Goal: Book appointment/travel/reservation

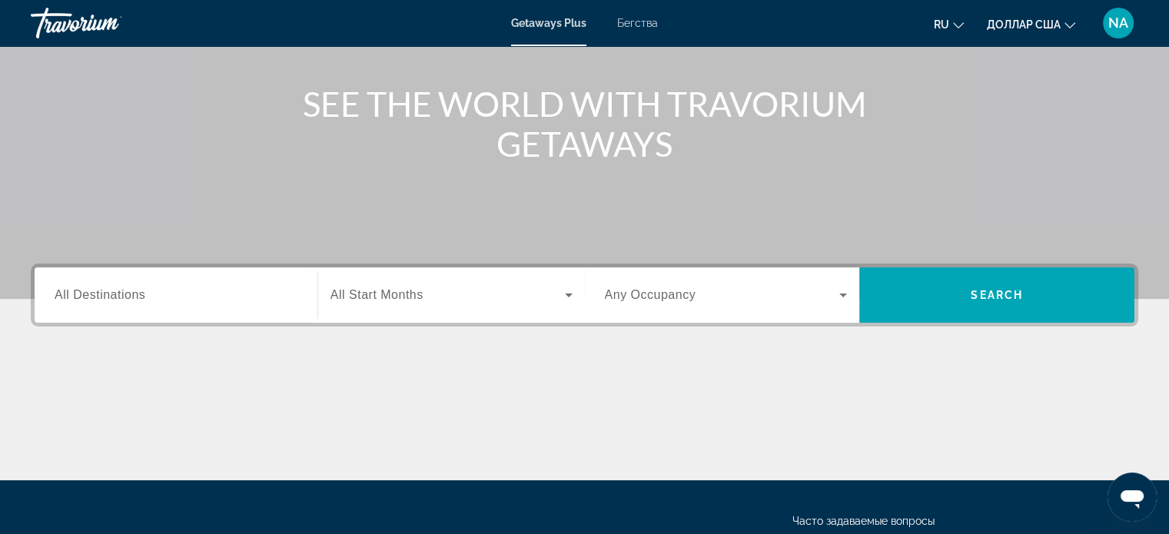
scroll to position [160, 0]
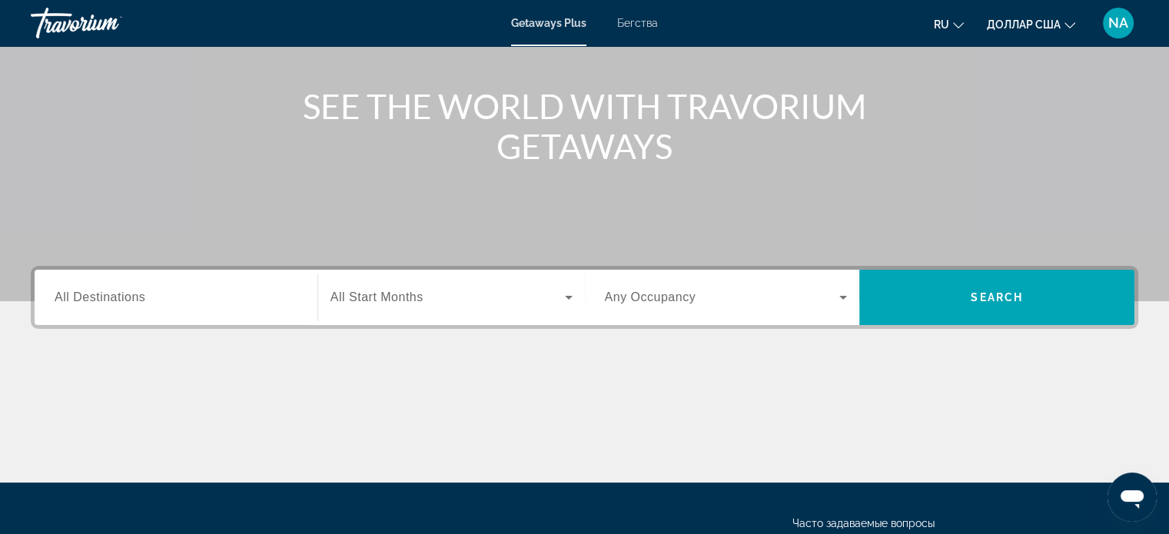
click at [214, 300] on input "Destination All Destinations" at bounding box center [176, 298] width 243 height 18
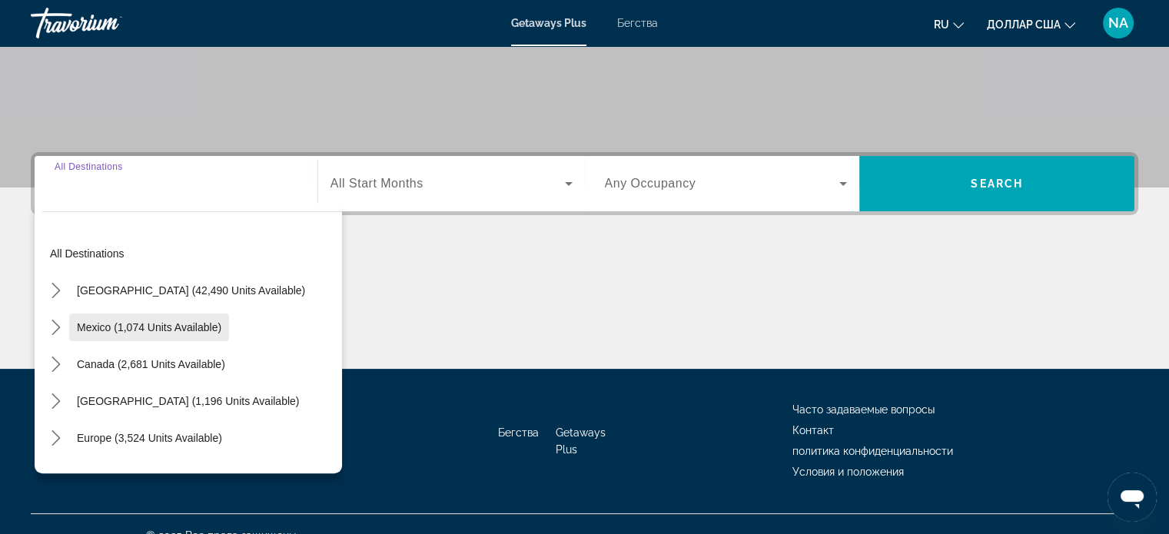
scroll to position [296, 0]
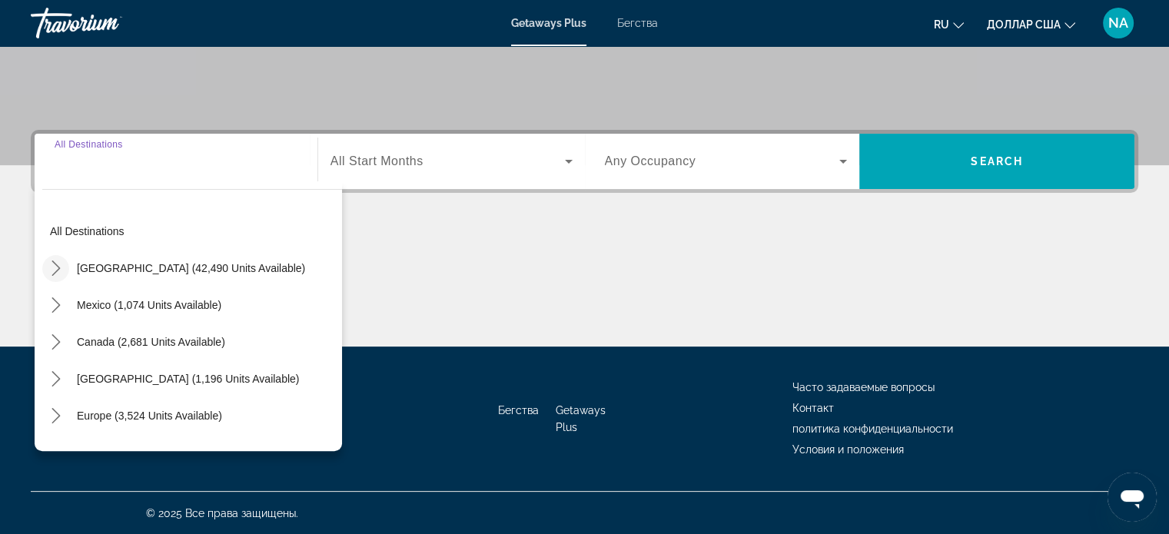
click at [55, 269] on icon "Toggle United States (42,490 units available) submenu" at bounding box center [55, 268] width 15 height 15
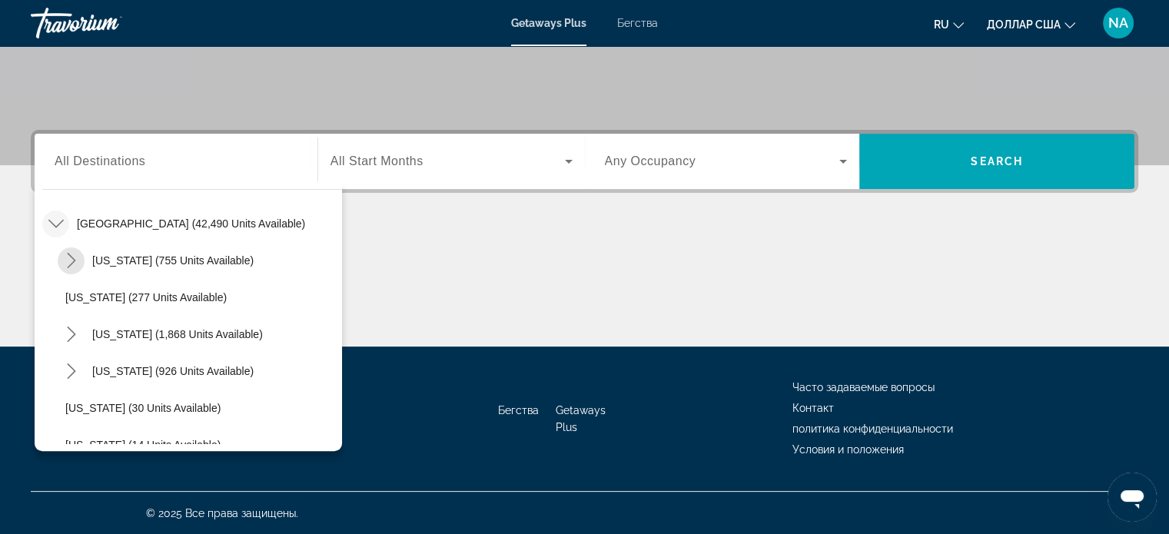
click at [55, 269] on span "Toggle Arizona (755 units available) submenu" at bounding box center [71, 260] width 37 height 37
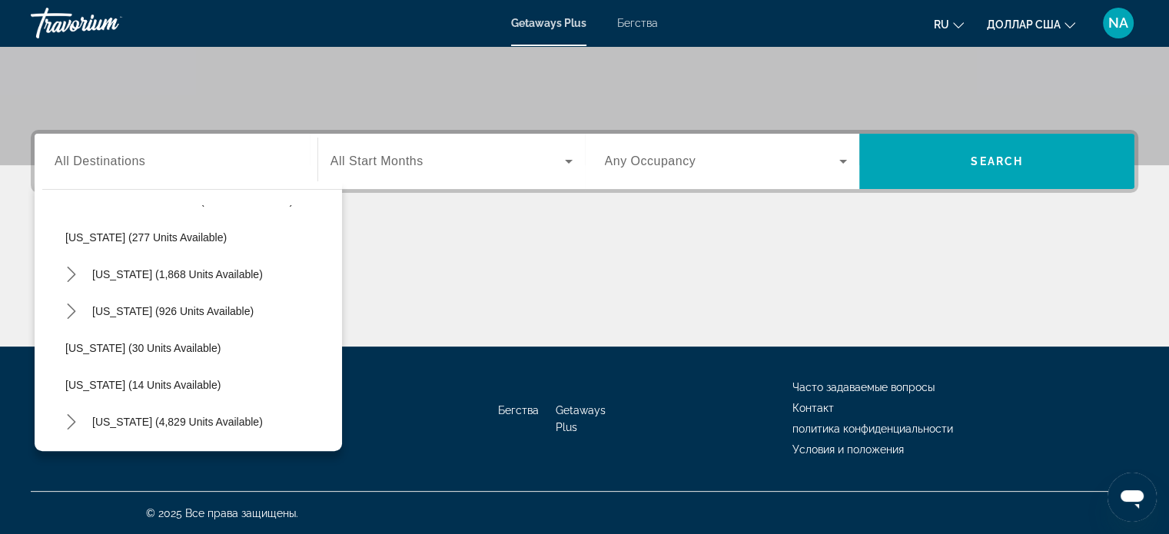
scroll to position [252, 0]
click at [72, 276] on icon "Toggle California (1,868 units available) submenu" at bounding box center [71, 274] width 15 height 15
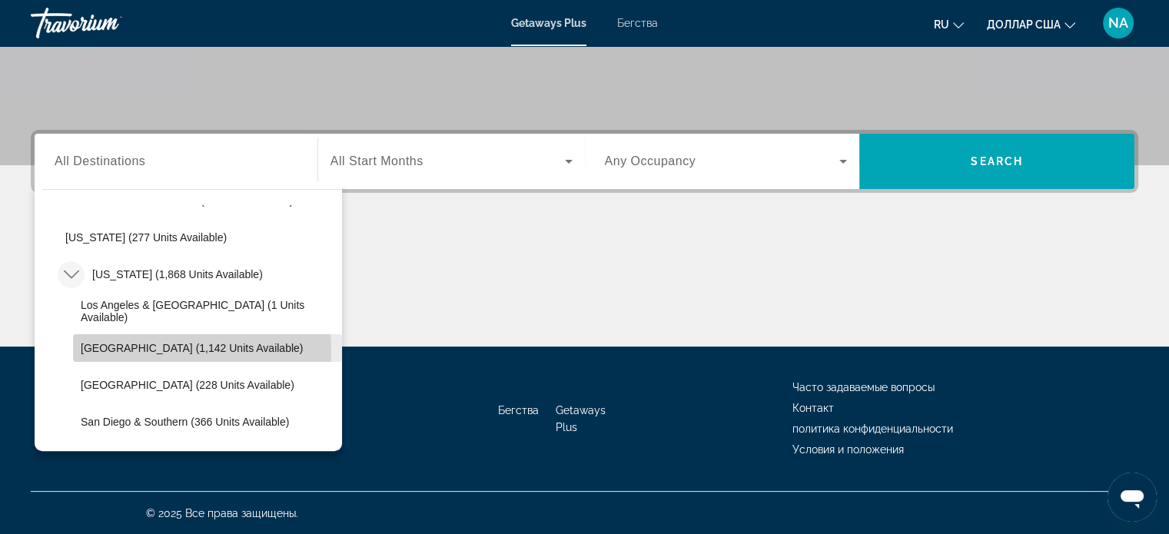
click at [141, 350] on span "[GEOGRAPHIC_DATA] (1,142 units available)" at bounding box center [192, 348] width 222 height 12
type input "**********"
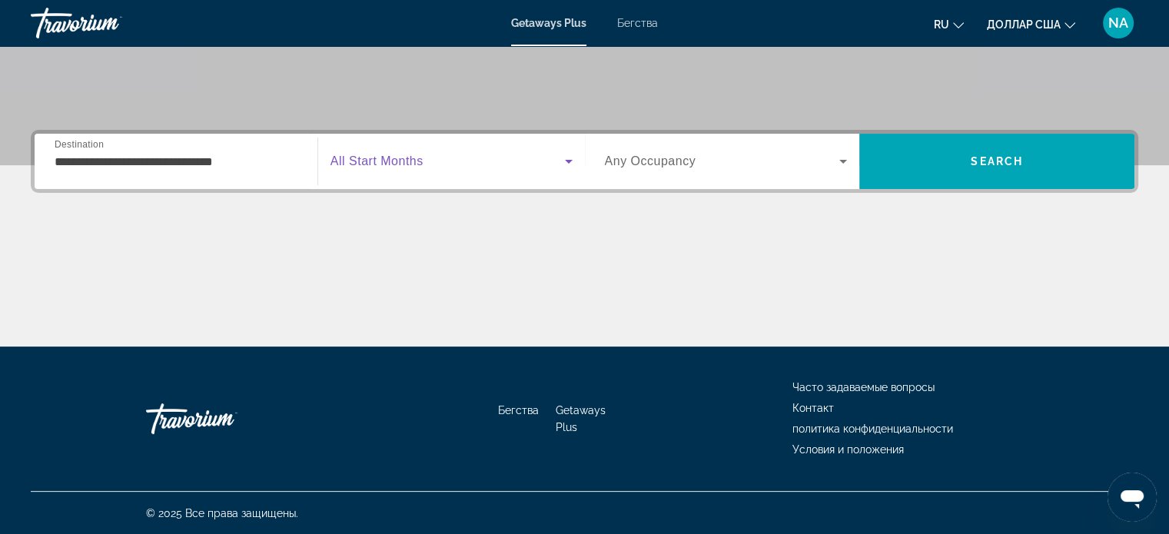
click at [570, 156] on icon "Виджет поиска" at bounding box center [569, 161] width 18 height 18
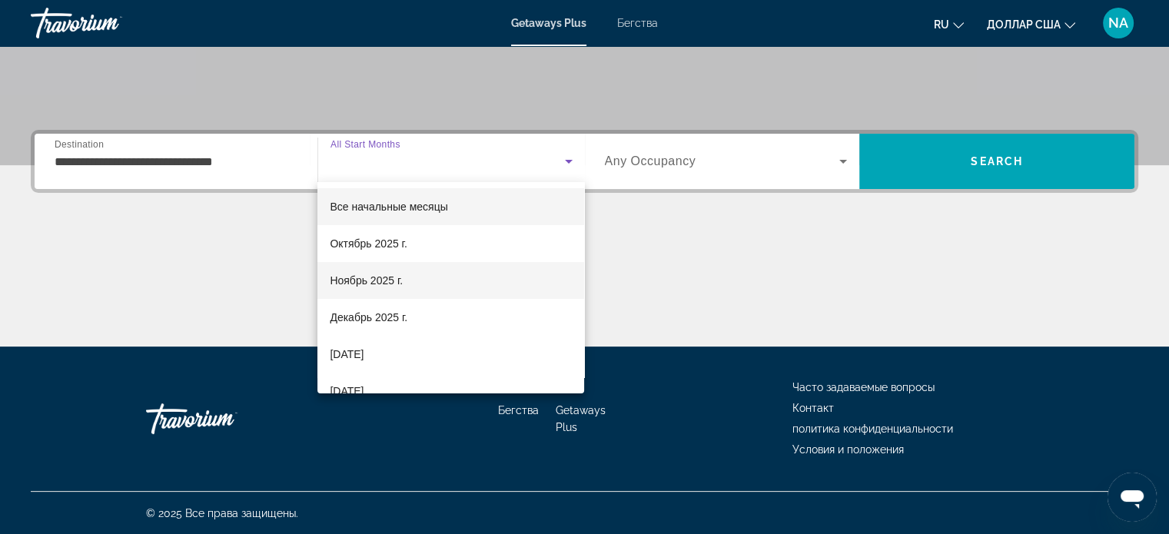
click at [492, 278] on mat-option "Ноябрь 2025 г." at bounding box center [450, 280] width 267 height 37
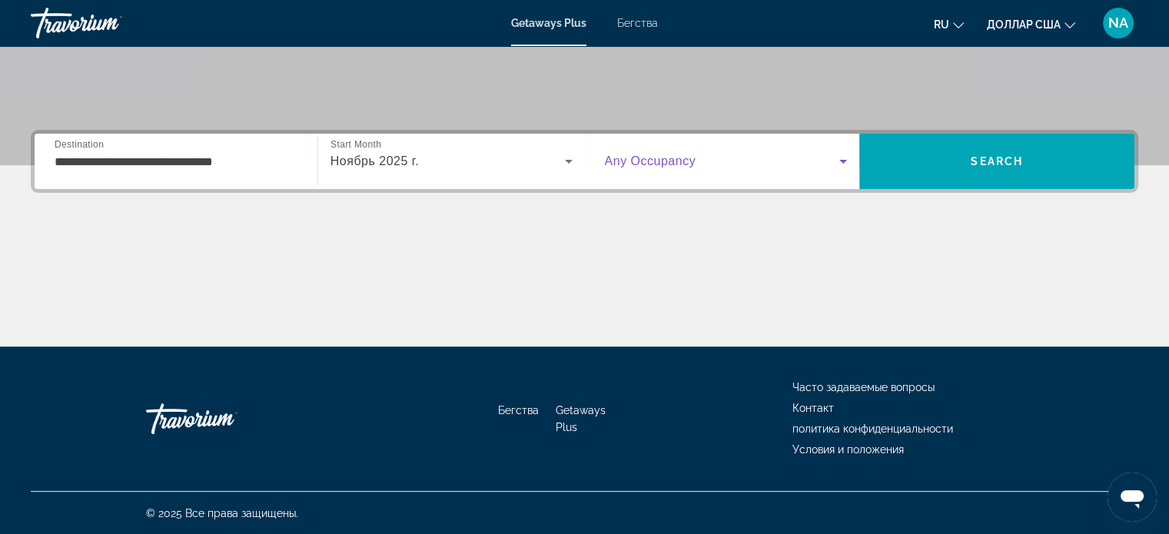
click at [842, 160] on icon "Виджет поиска" at bounding box center [843, 162] width 8 height 4
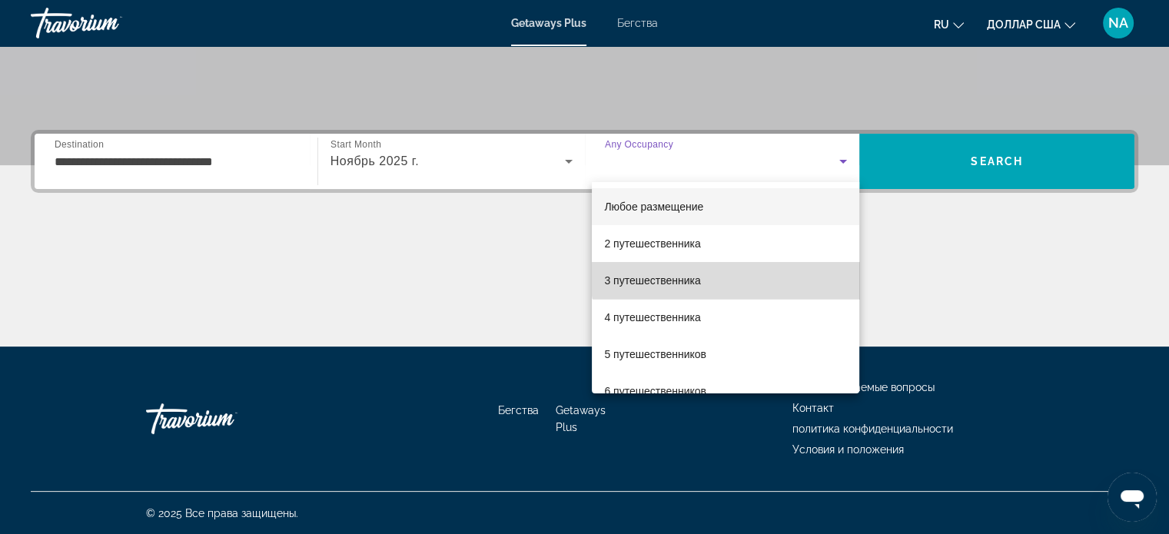
click at [749, 262] on mat-option "3 путешественника" at bounding box center [725, 280] width 267 height 37
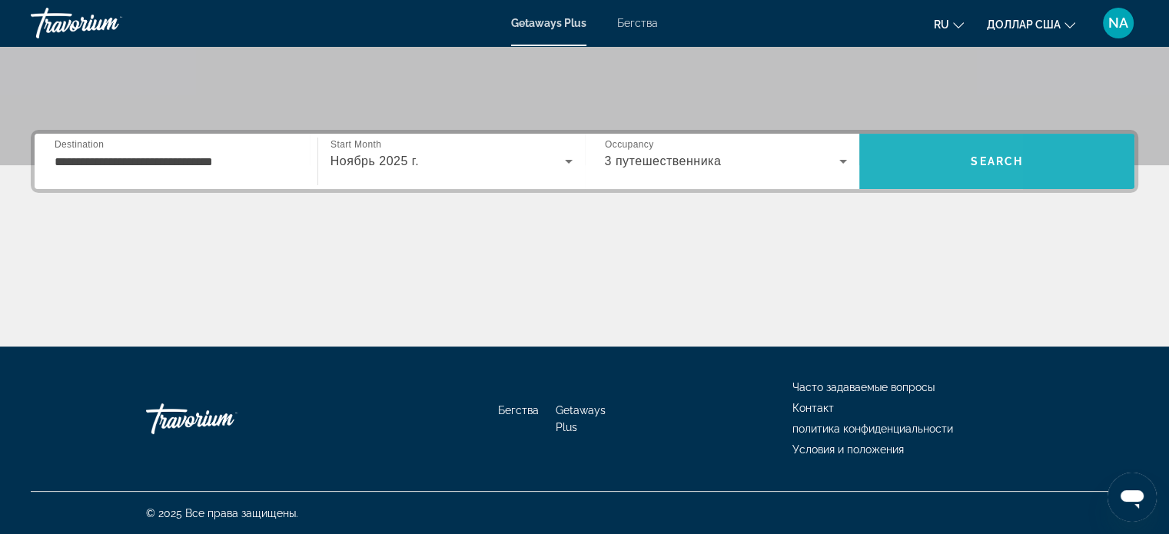
click at [885, 171] on span "Поиск" at bounding box center [996, 161] width 275 height 37
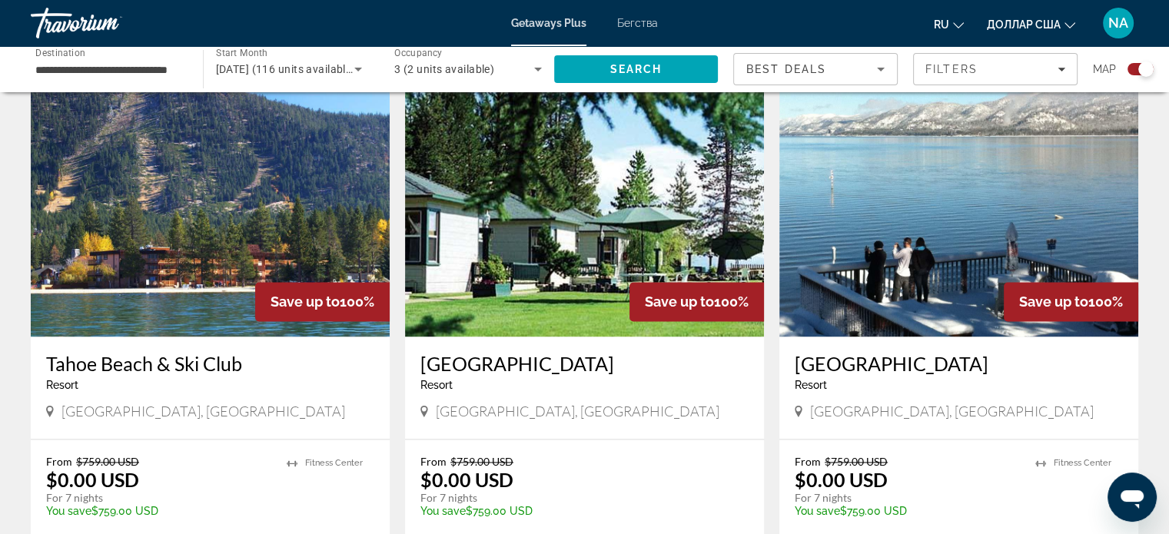
scroll to position [2155, 0]
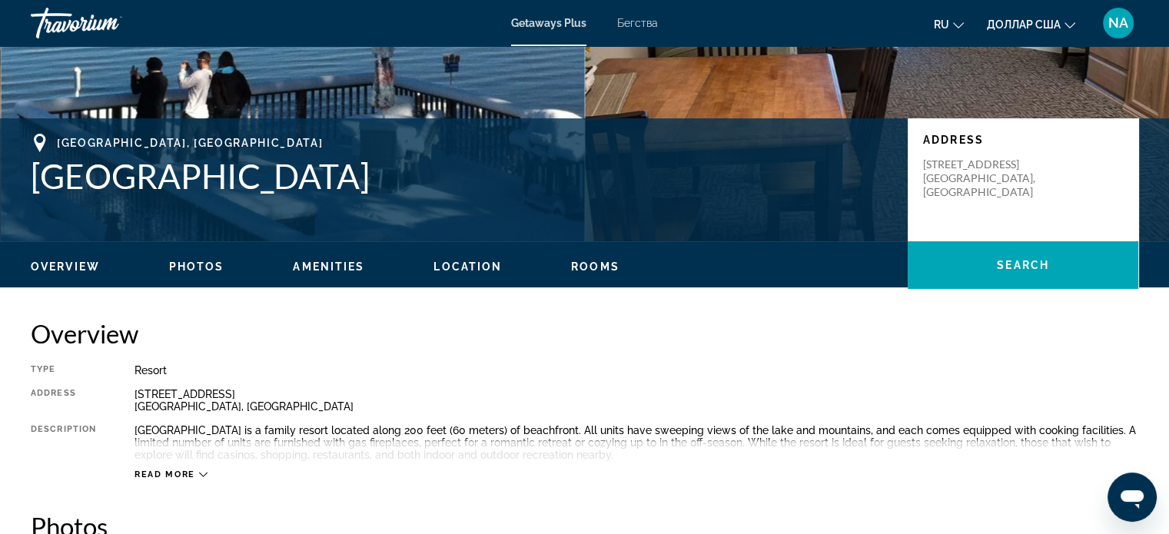
scroll to position [262, 0]
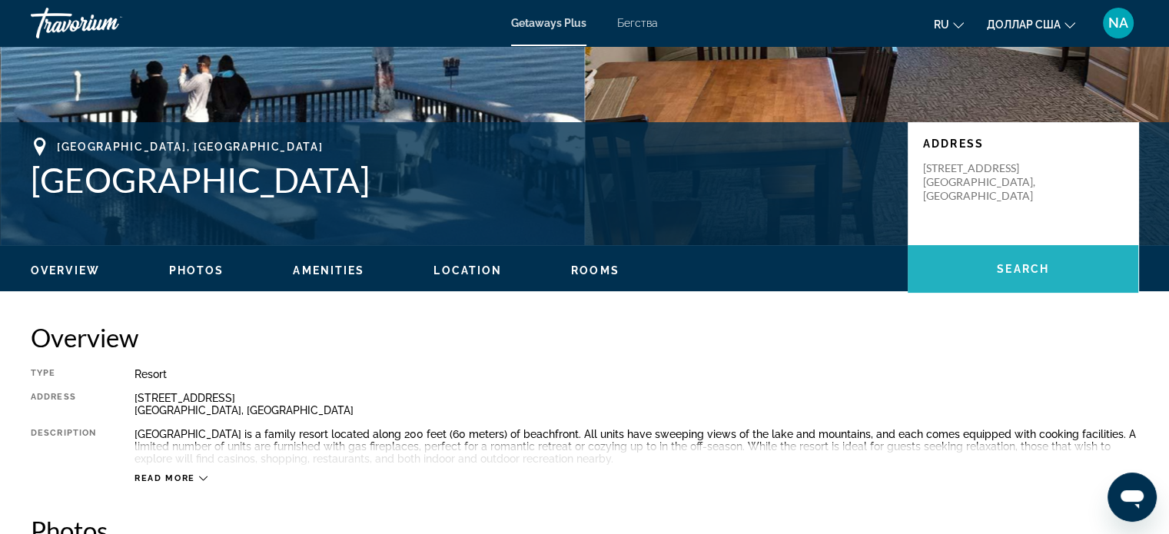
click at [991, 291] on span "Основное содержание" at bounding box center [1023, 269] width 231 height 48
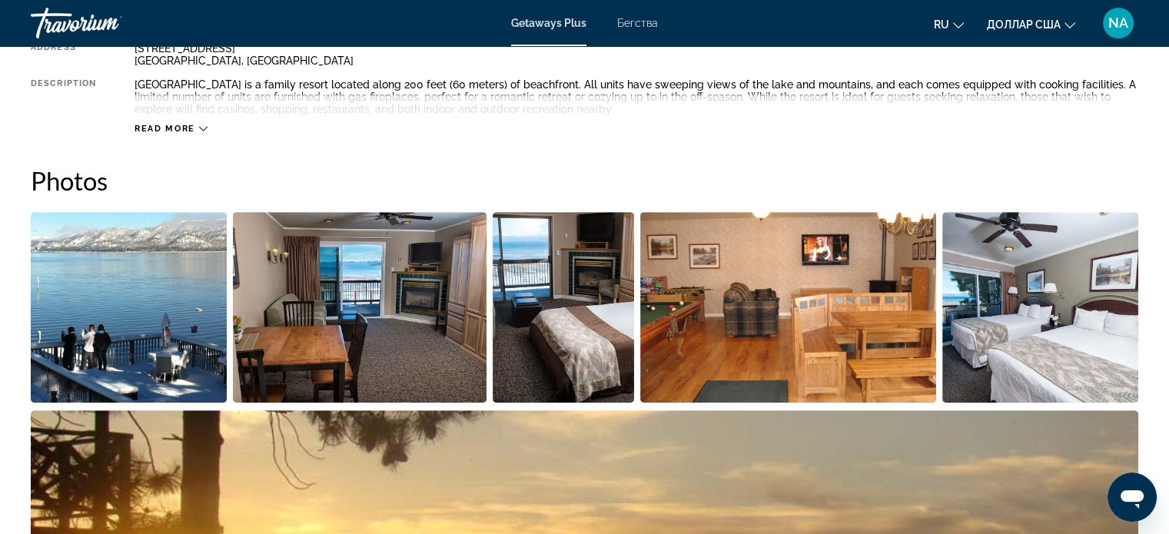
scroll to position [605, 0]
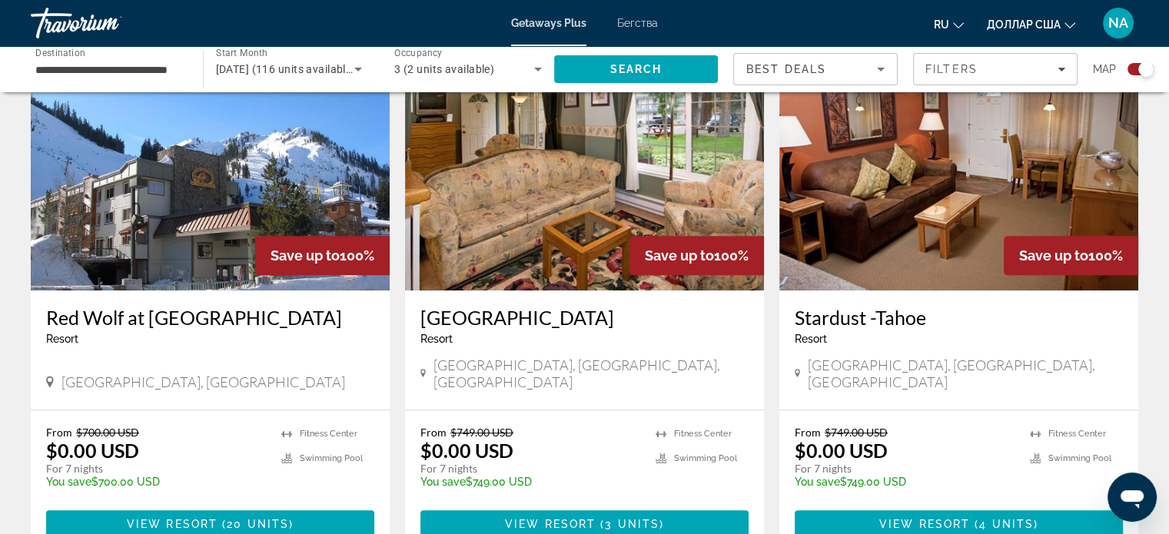
scroll to position [586, 0]
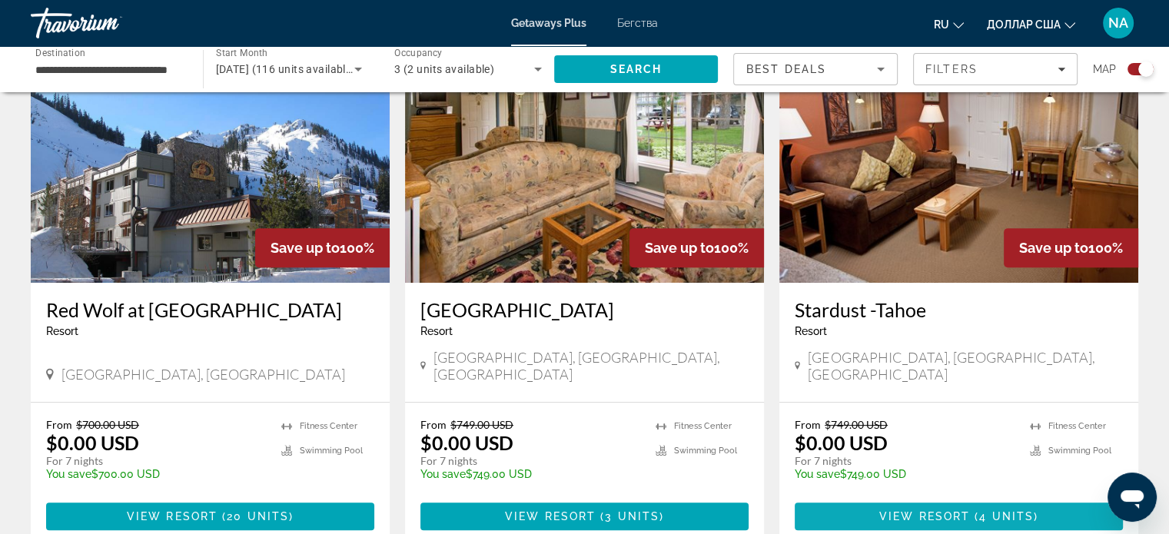
click at [851, 498] on span "Основное содержание" at bounding box center [959, 516] width 328 height 37
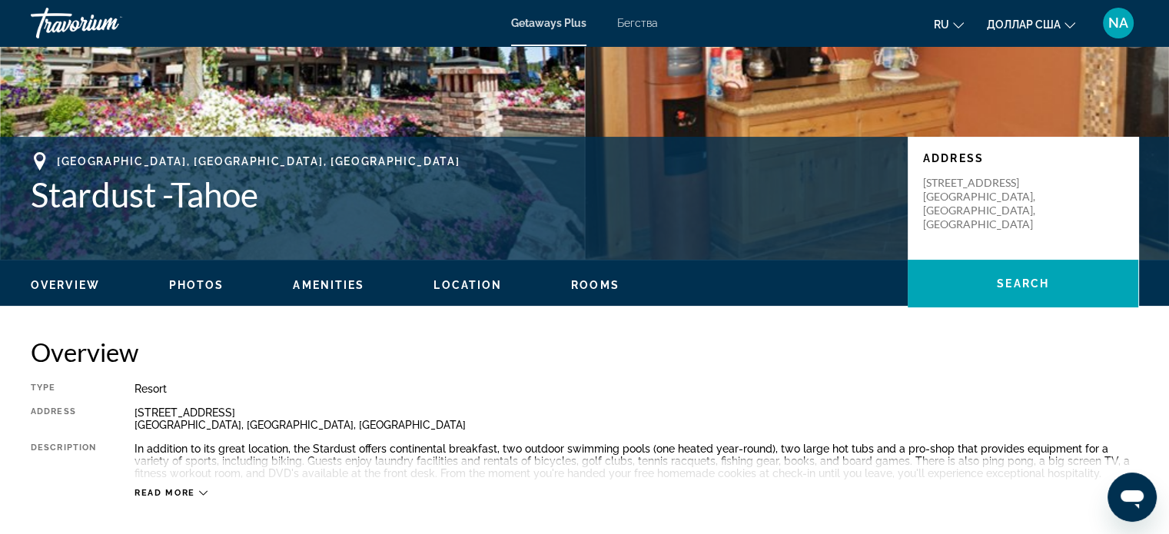
scroll to position [237, 0]
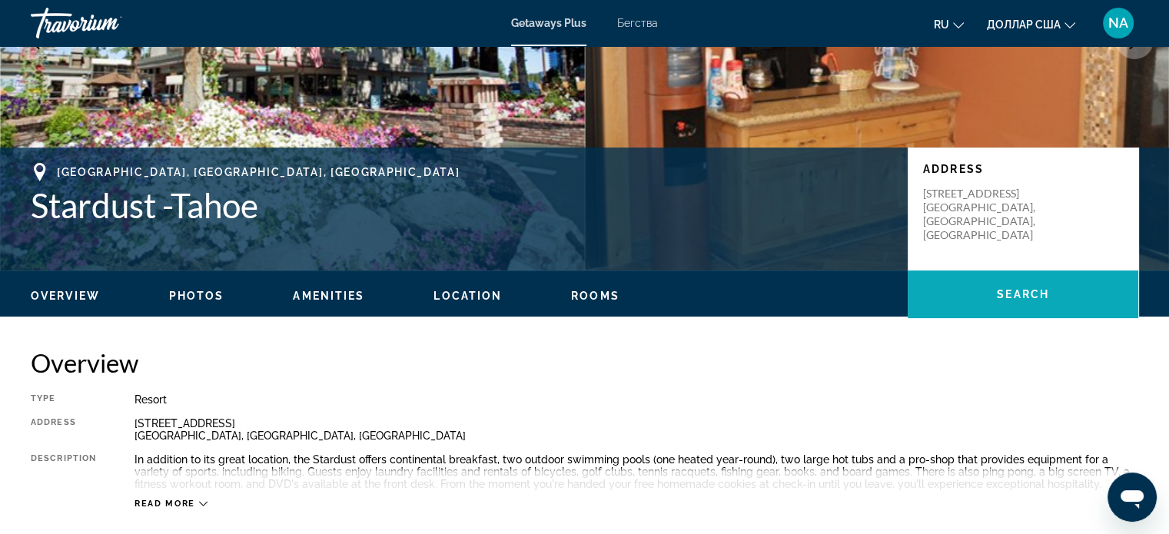
click at [968, 298] on span "Основное содержание" at bounding box center [1023, 294] width 231 height 37
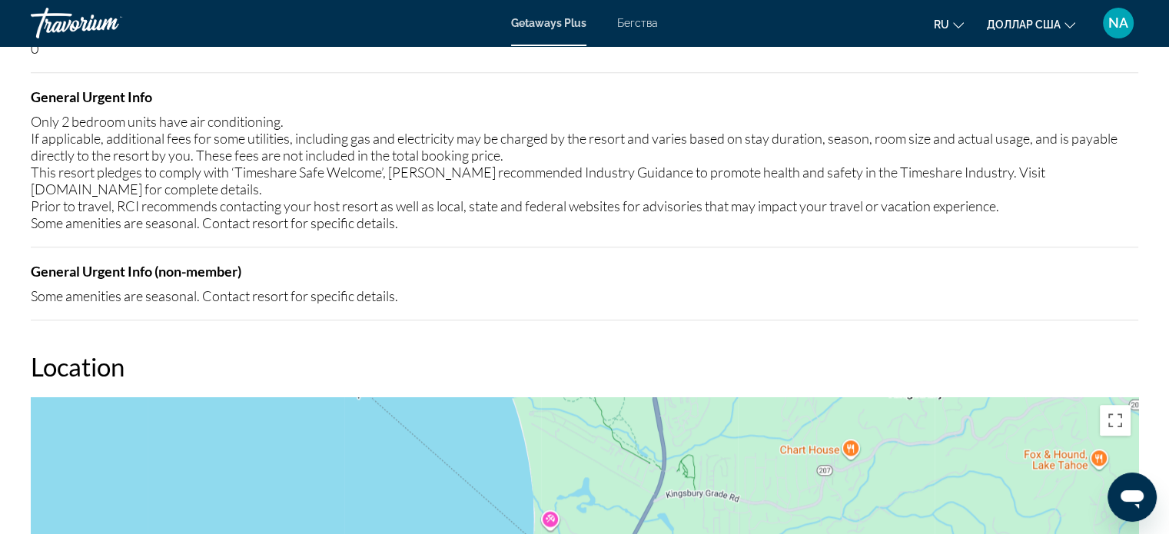
scroll to position [1713, 0]
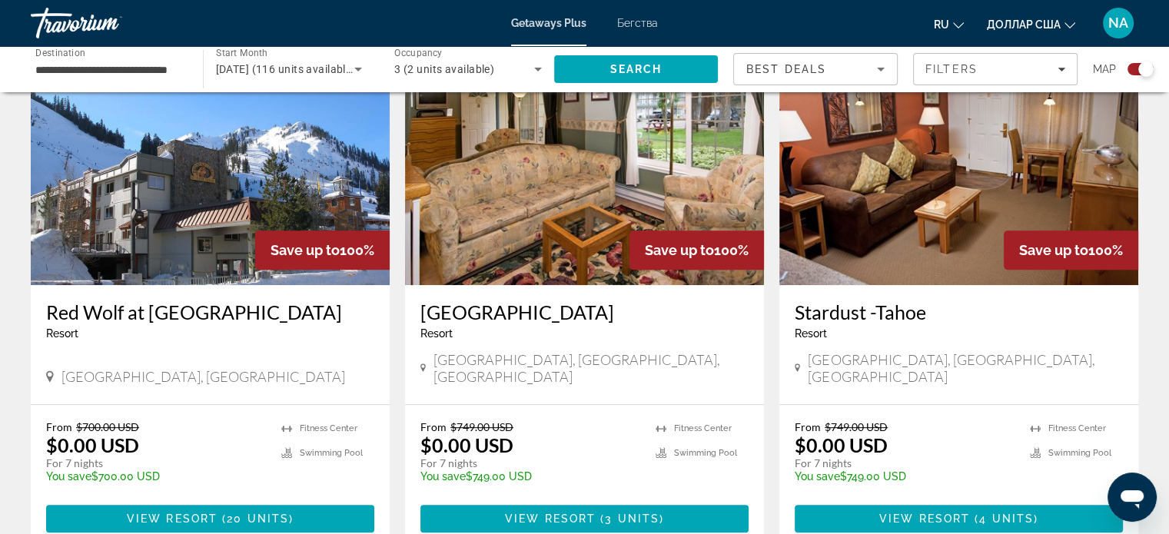
scroll to position [584, 0]
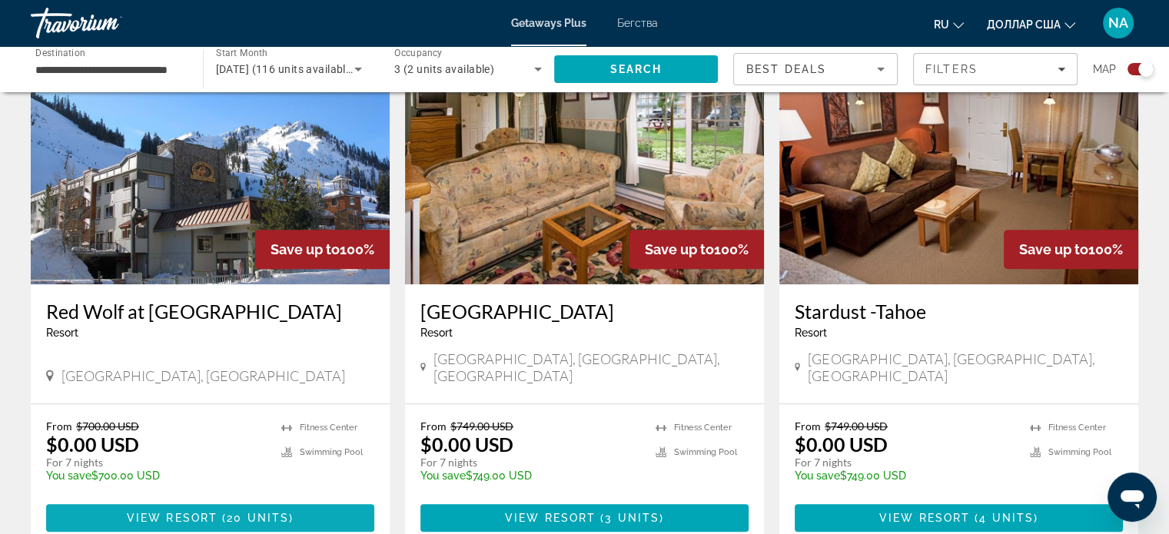
click at [206, 512] on span "View Resort" at bounding box center [172, 518] width 91 height 12
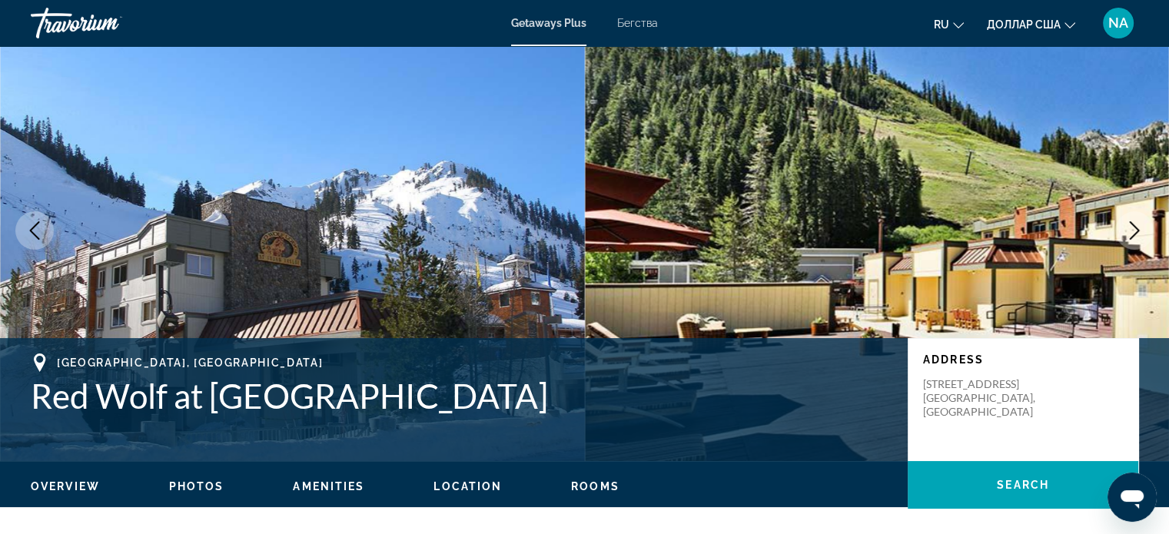
scroll to position [31, 0]
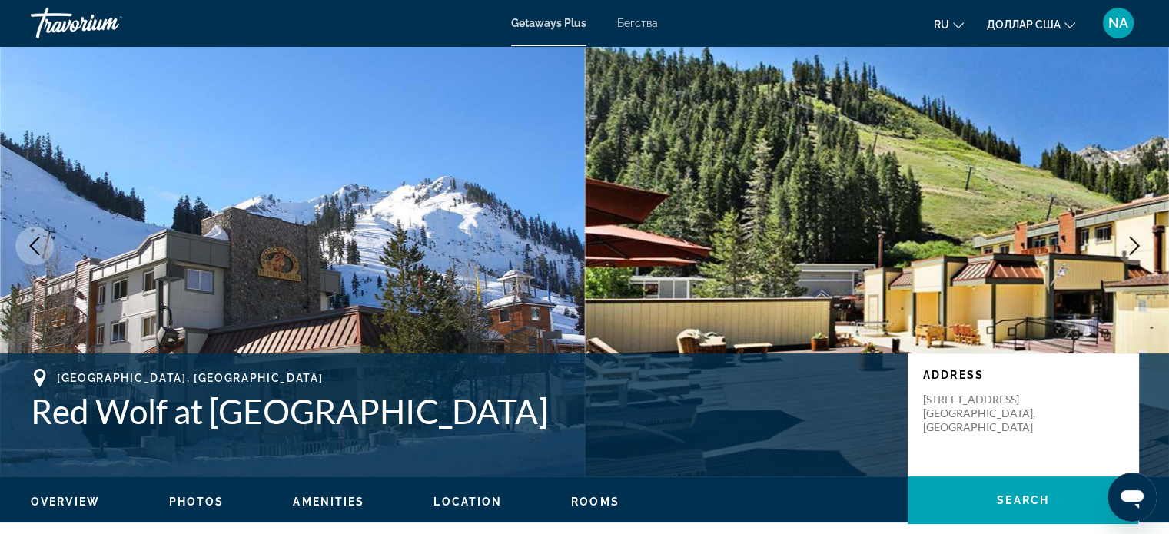
click at [456, 504] on span "Location" at bounding box center [467, 502] width 68 height 12
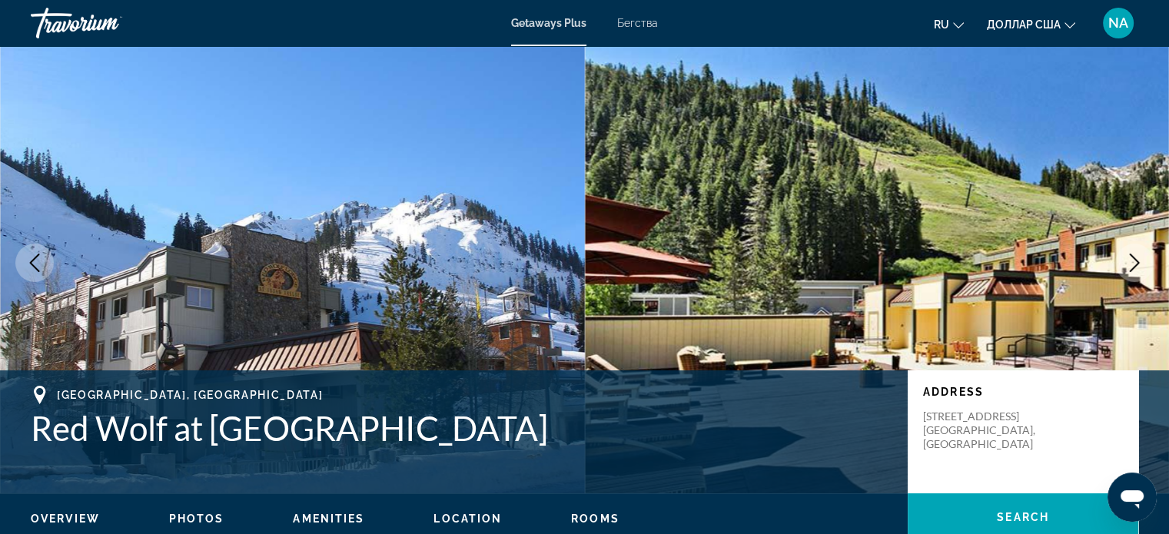
scroll to position [0, 0]
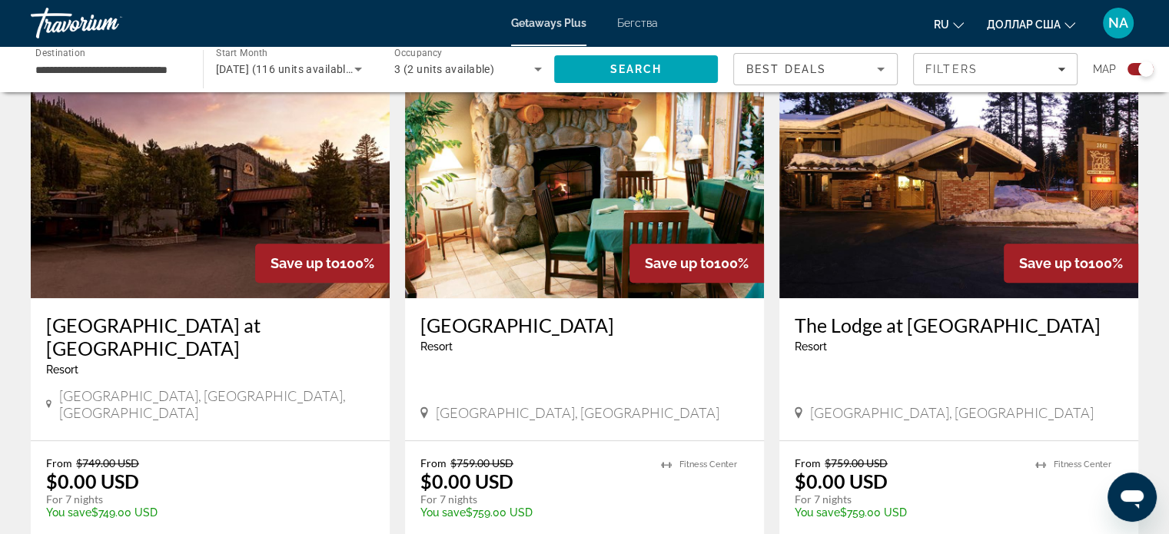
scroll to position [1110, 0]
drag, startPoint x: 2, startPoint y: 6, endPoint x: 501, endPoint y: 500, distance: 702.2
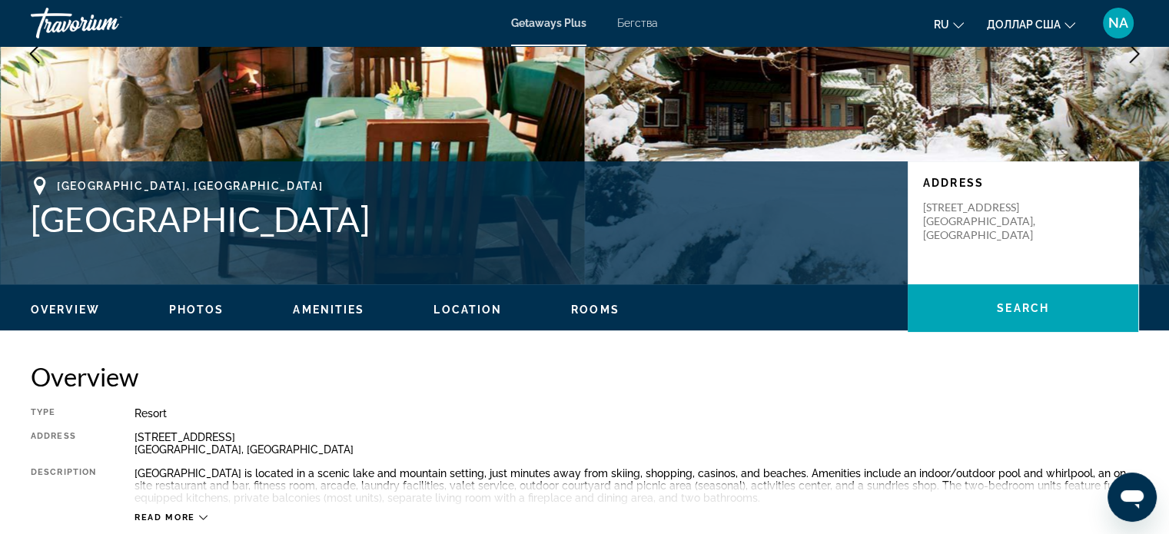
scroll to position [221, 0]
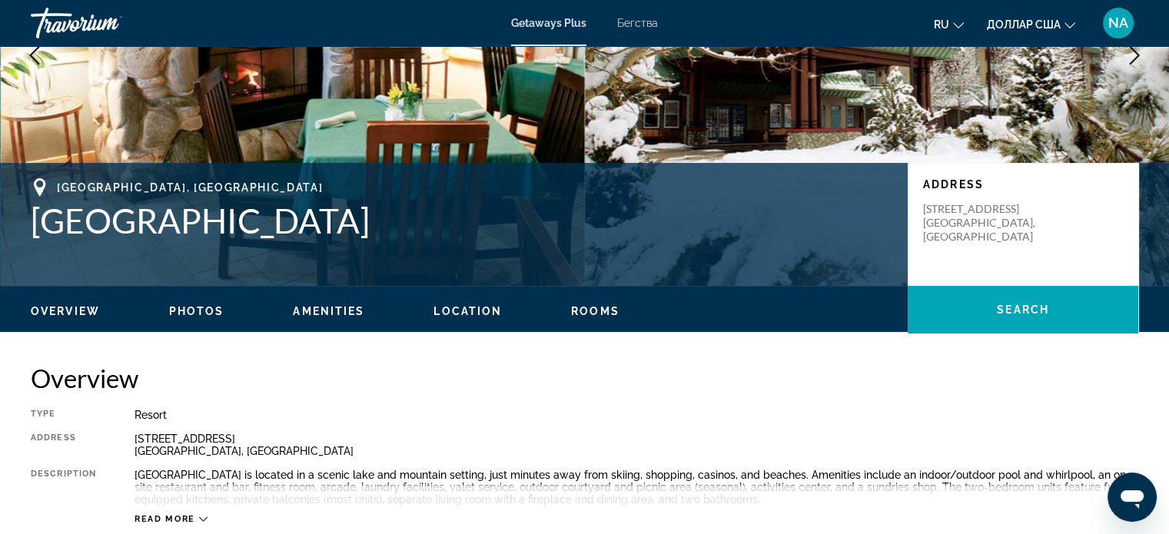
click at [194, 307] on span "Photos" at bounding box center [196, 311] width 55 height 12
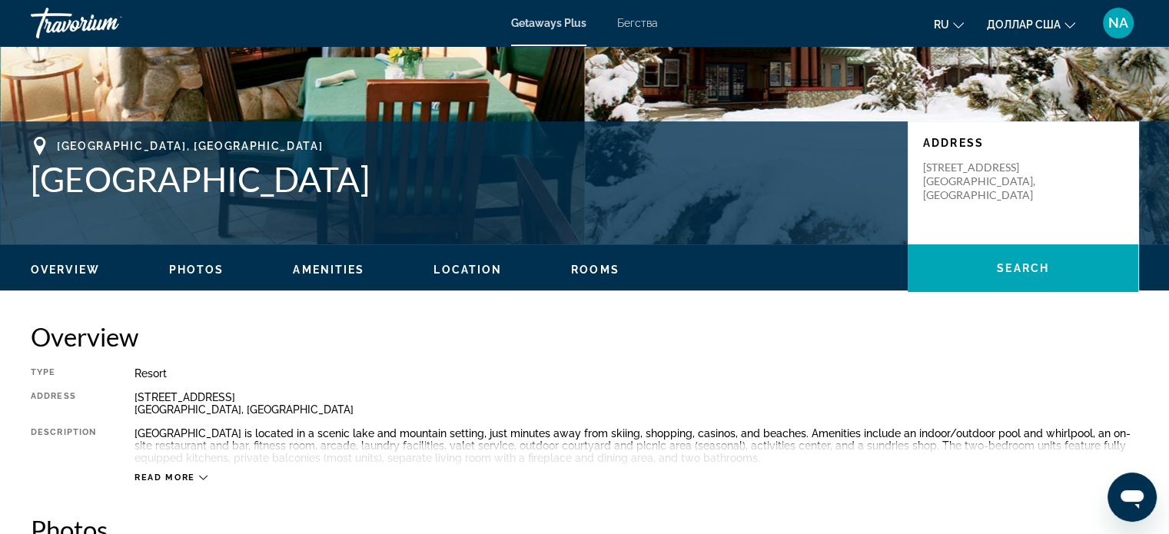
scroll to position [264, 0]
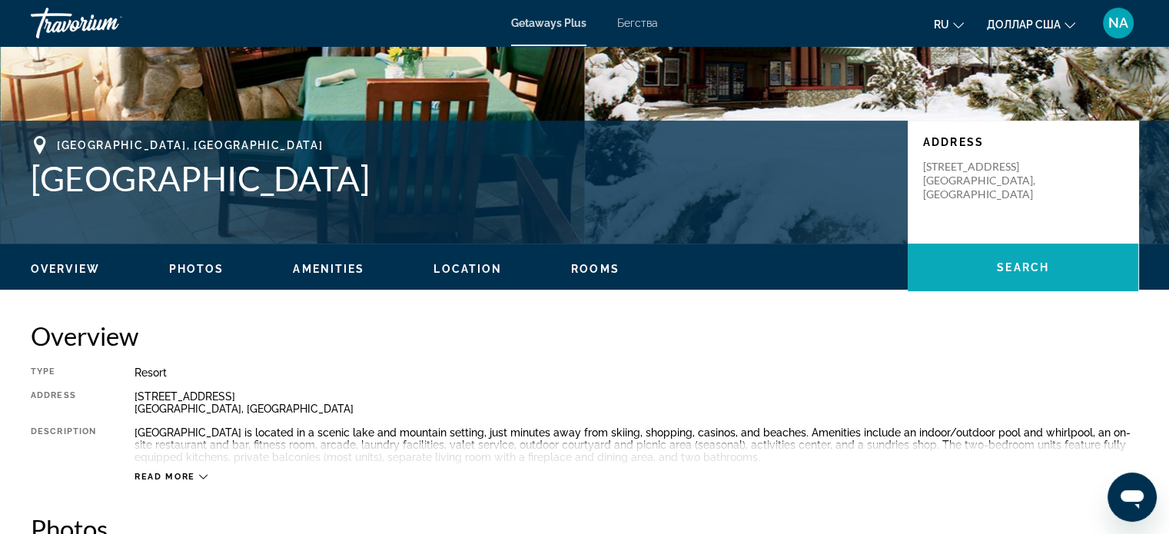
click at [1019, 264] on span "Search" at bounding box center [1023, 267] width 52 height 12
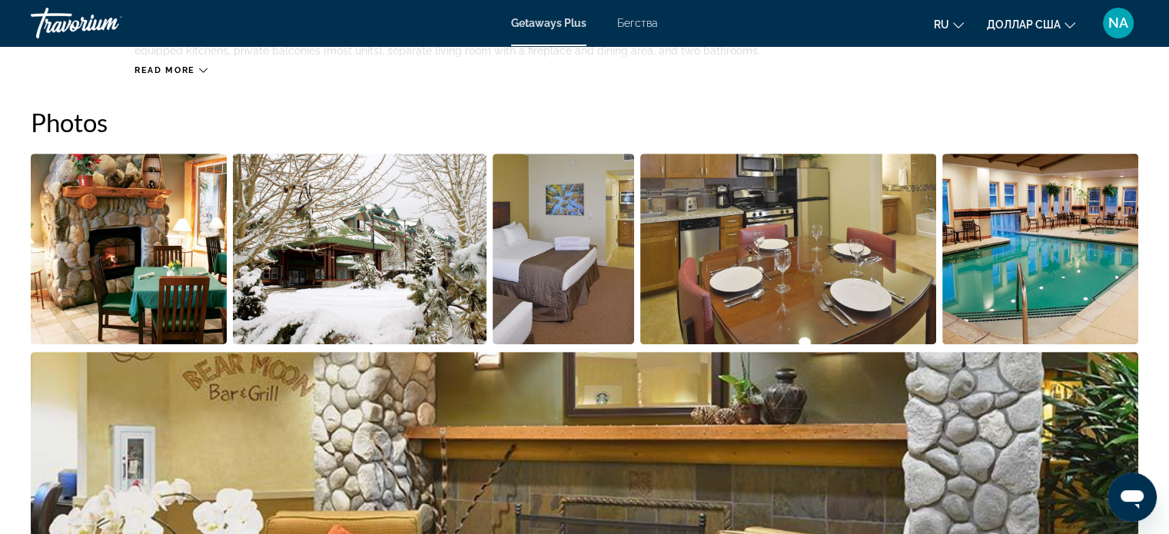
scroll to position [669, 0]
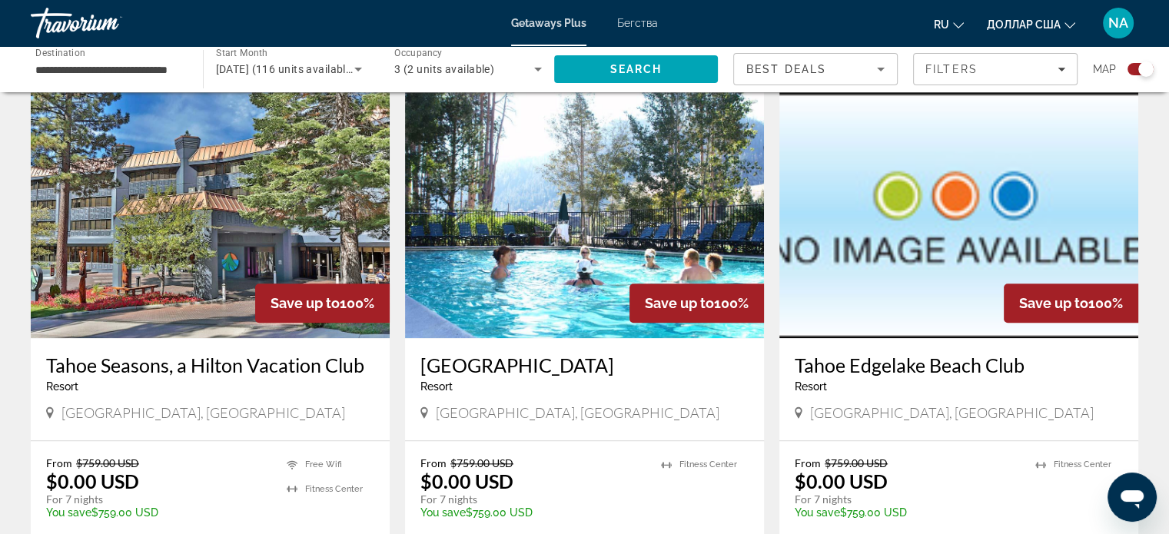
scroll to position [1632, 0]
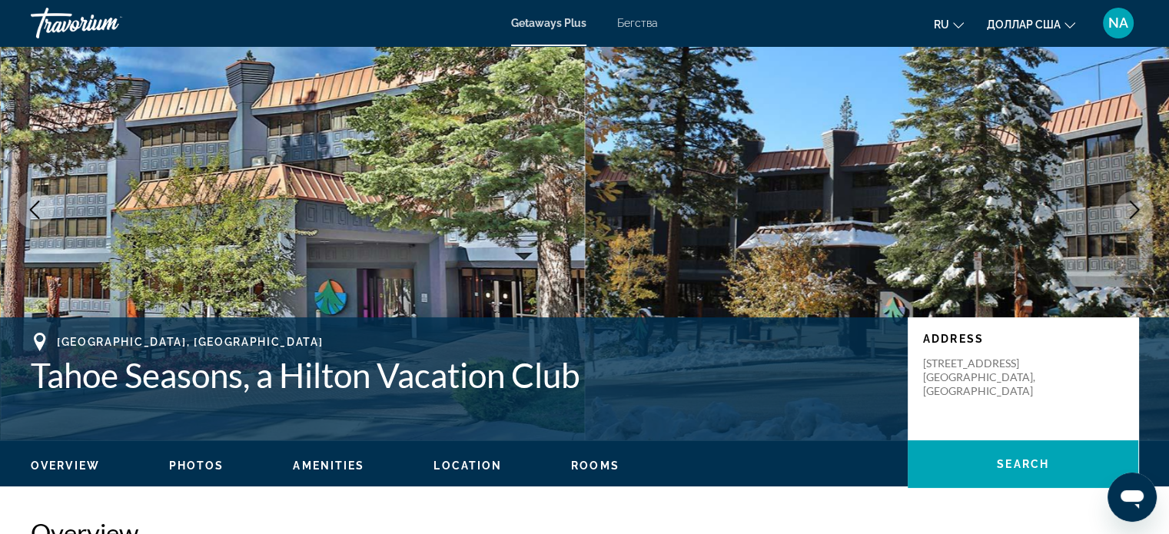
scroll to position [68, 0]
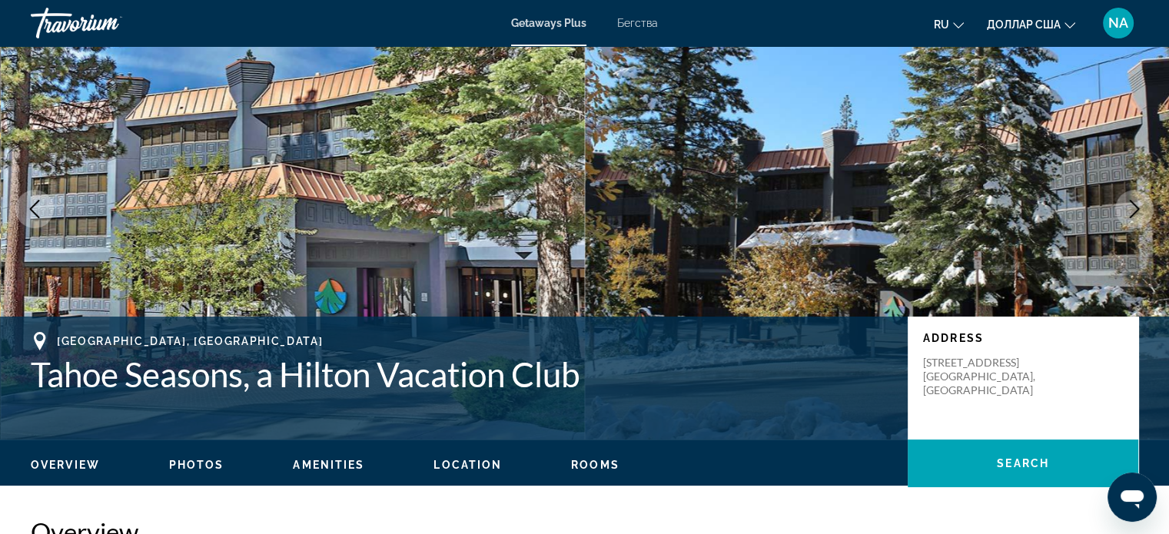
click at [461, 467] on span "Location" at bounding box center [467, 465] width 68 height 12
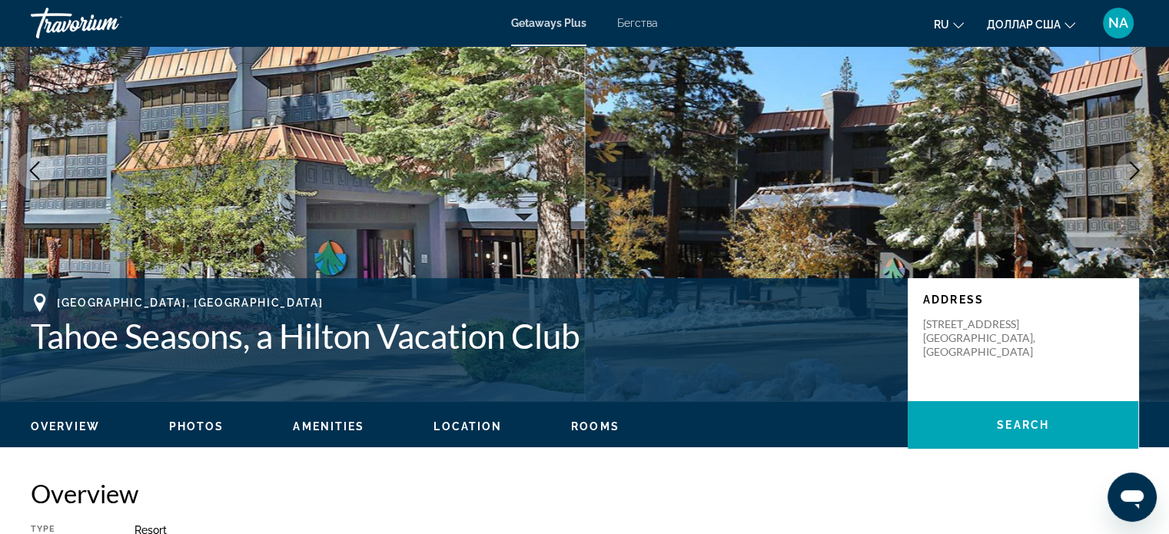
scroll to position [0, 0]
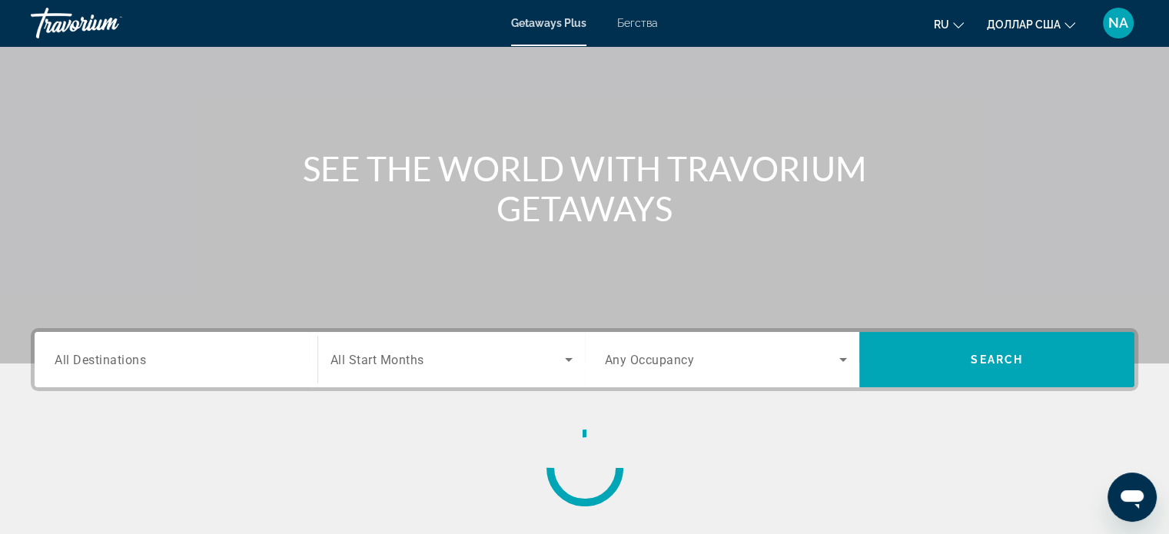
scroll to position [97, 0]
click at [271, 362] on input "Destination All Destinations" at bounding box center [176, 361] width 243 height 18
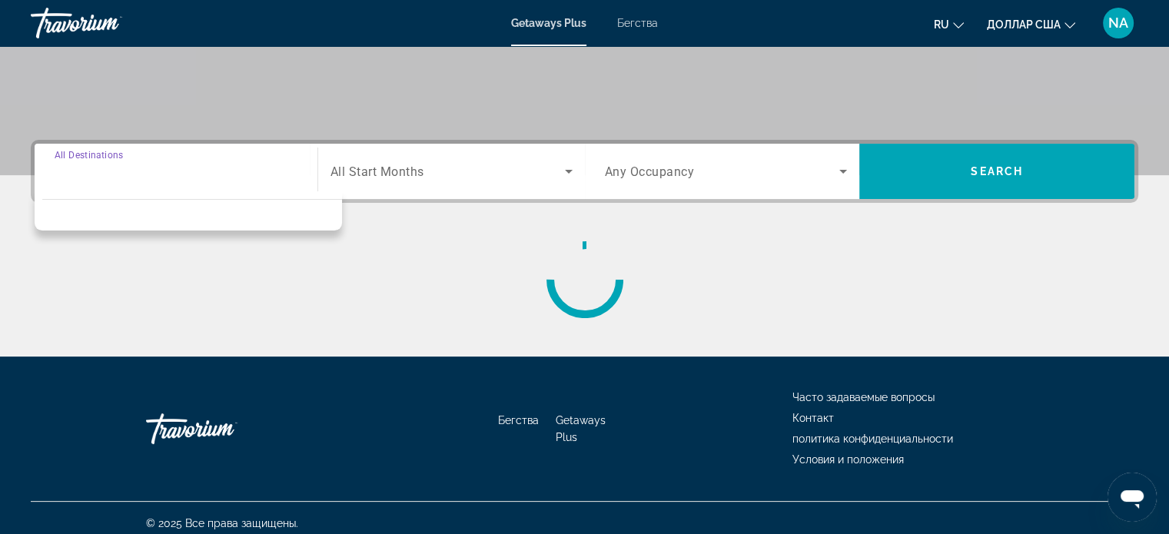
scroll to position [296, 0]
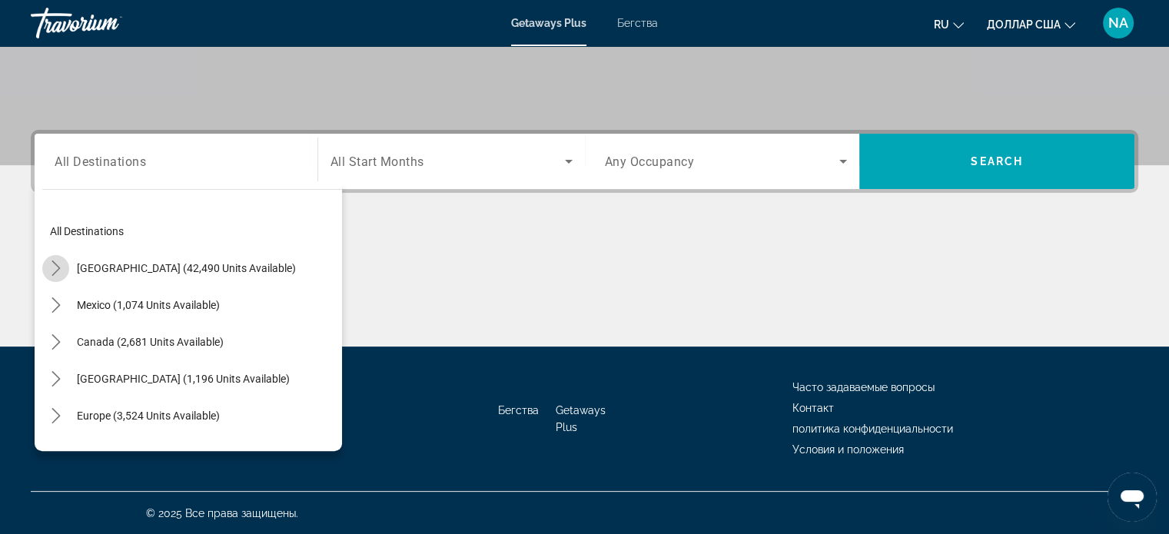
click at [55, 268] on icon "Toggle United States (42,490 units available) submenu" at bounding box center [55, 268] width 15 height 15
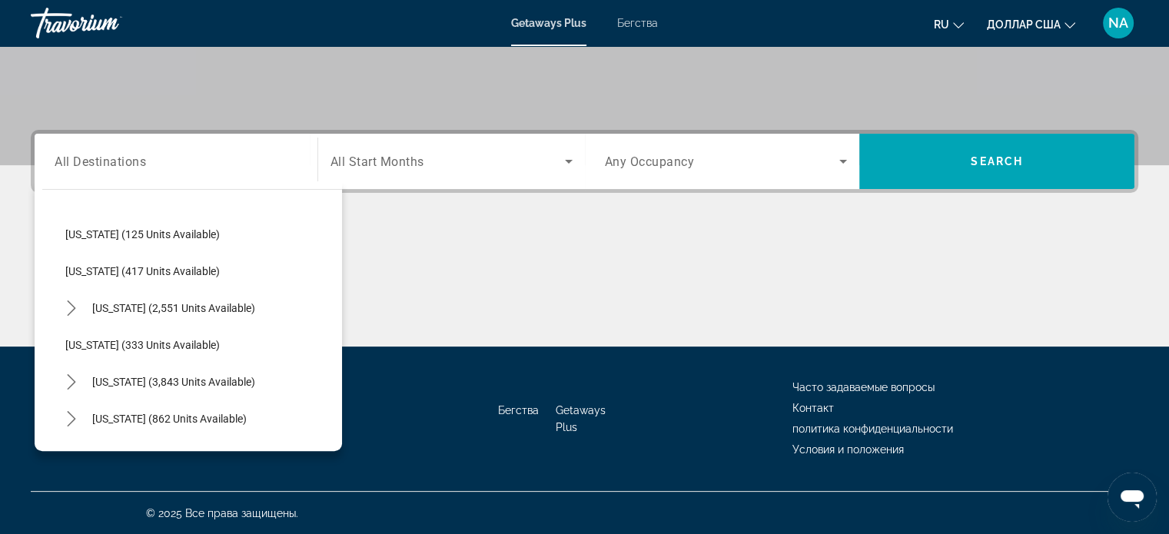
scroll to position [756, 0]
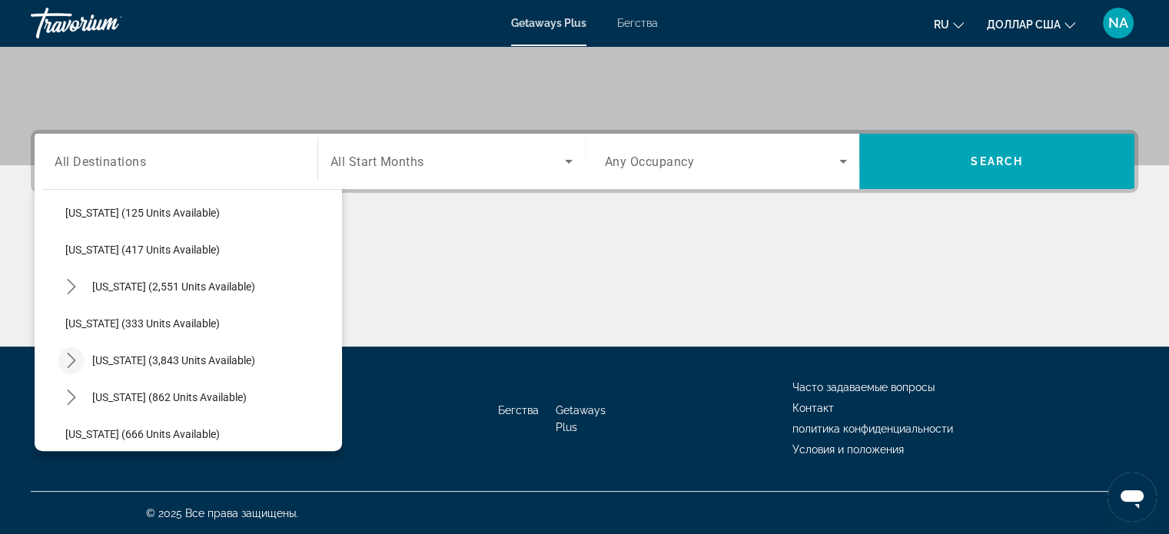
click at [71, 364] on icon "Toggle Nevada (3,843 units available) submenu" at bounding box center [71, 360] width 15 height 15
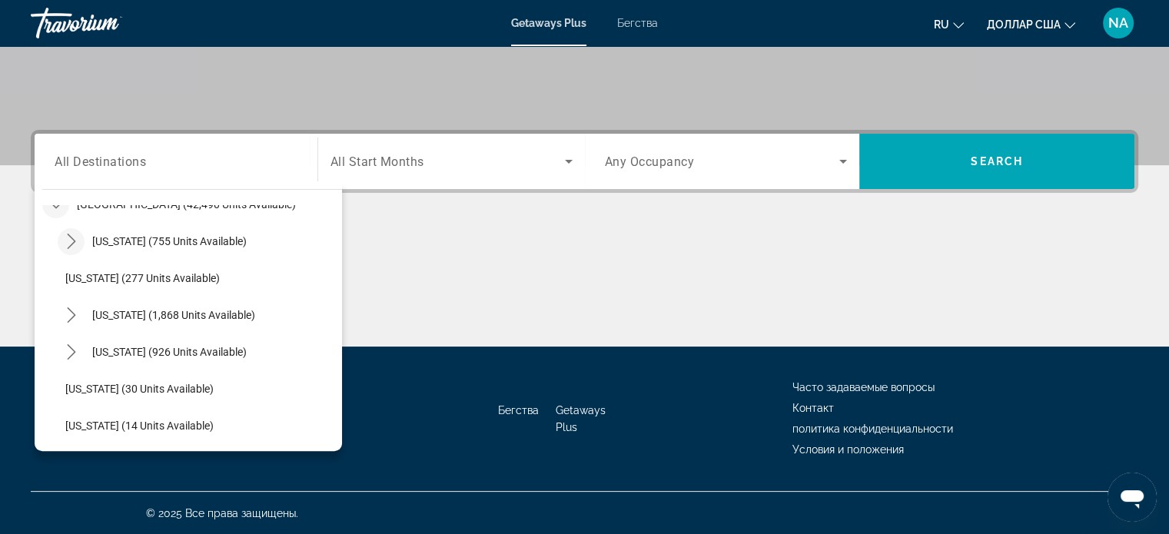
scroll to position [65, 0]
click at [71, 317] on icon "Toggle California (1,868 units available) submenu" at bounding box center [71, 314] width 15 height 15
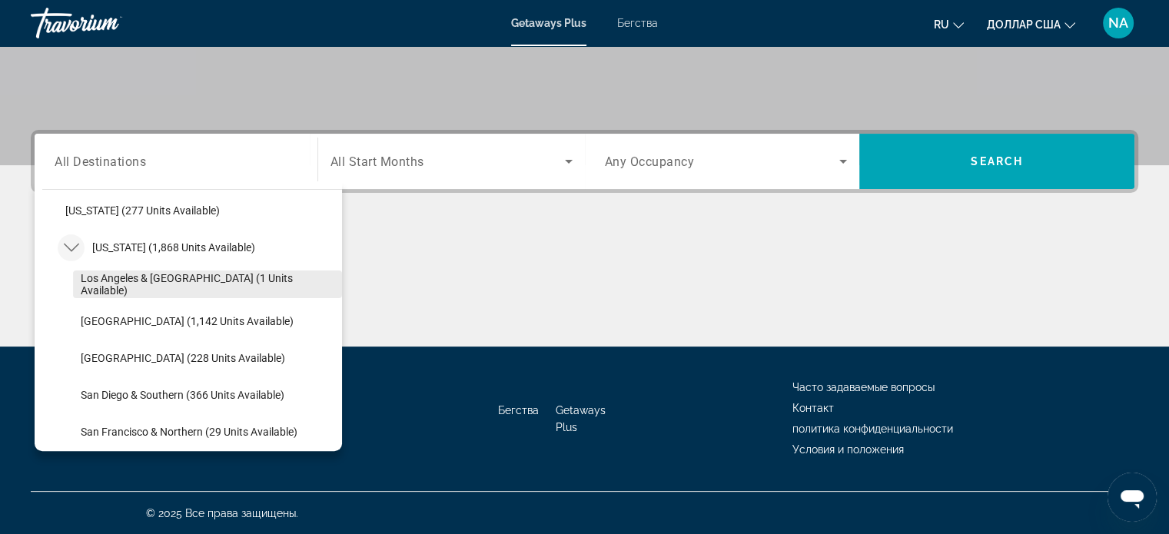
scroll to position [131, 0]
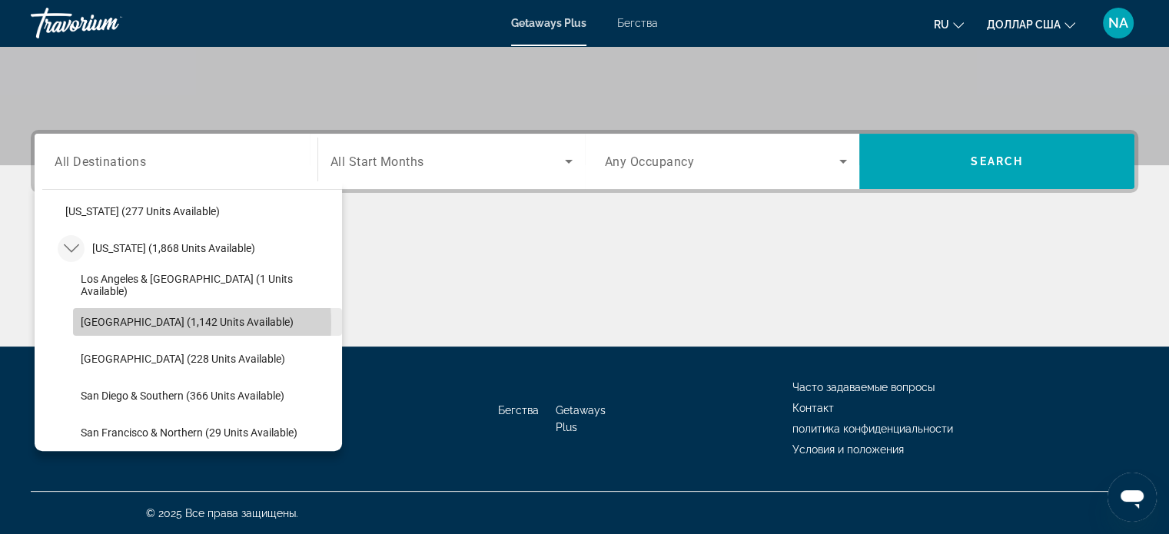
click at [147, 322] on span "[GEOGRAPHIC_DATA] (1,142 units available)" at bounding box center [187, 322] width 213 height 12
type input "**********"
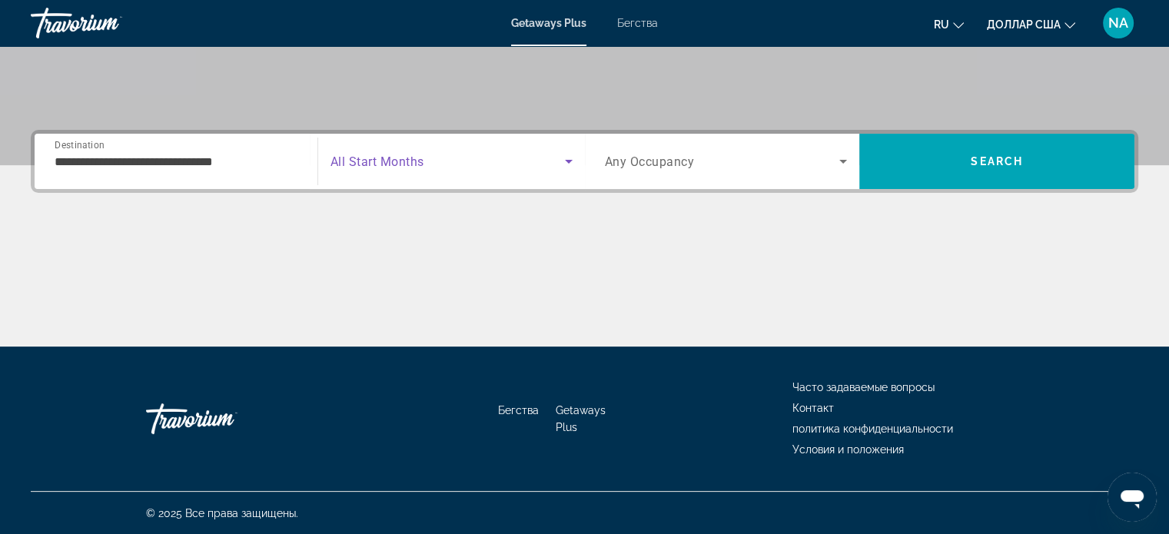
click at [572, 166] on icon "Search widget" at bounding box center [569, 161] width 18 height 18
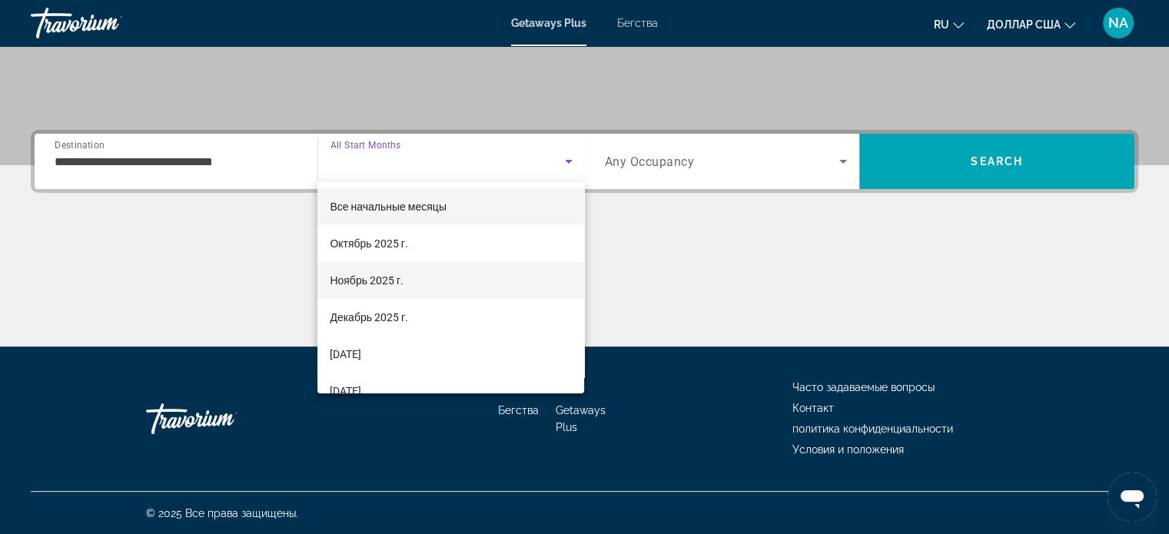
click at [486, 282] on mat-option "Ноябрь 2025 г." at bounding box center [450, 280] width 267 height 37
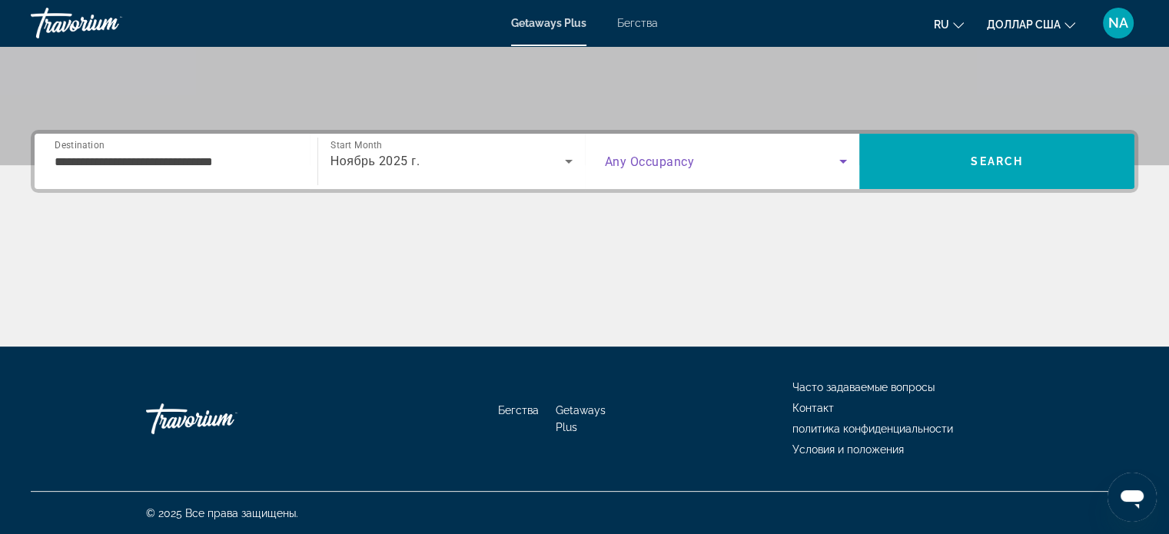
click at [839, 156] on icon "Search widget" at bounding box center [843, 161] width 18 height 18
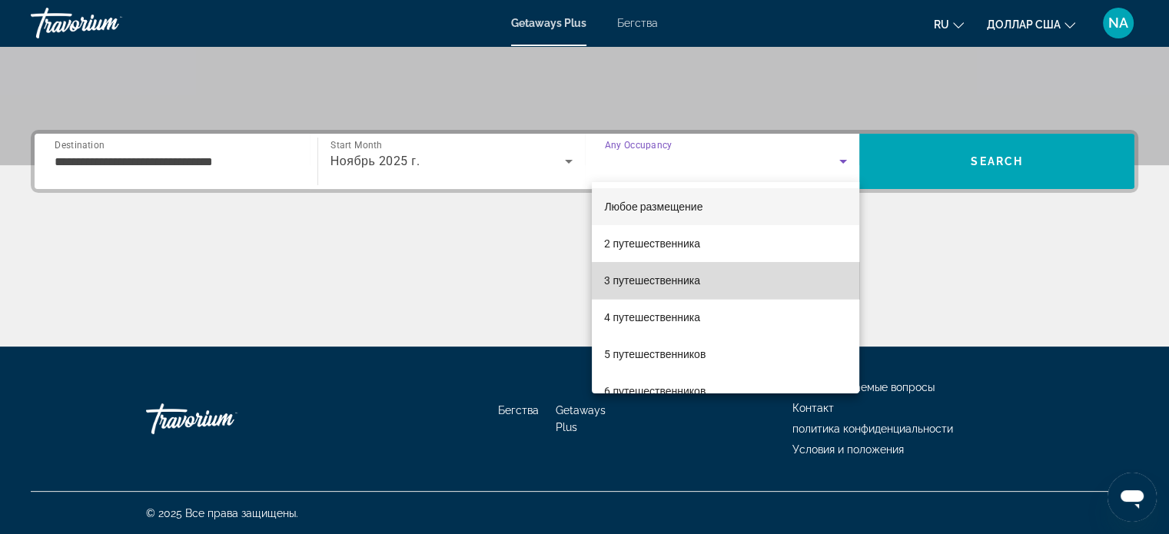
click at [744, 289] on mat-option "3 путешественника" at bounding box center [725, 280] width 267 height 37
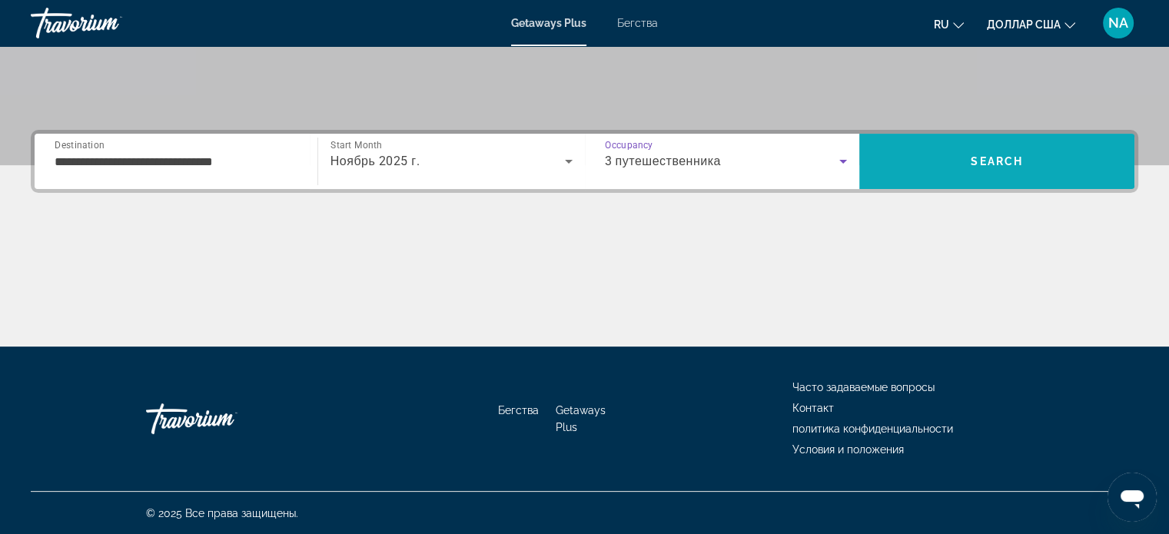
click at [877, 156] on span "Search" at bounding box center [996, 161] width 275 height 37
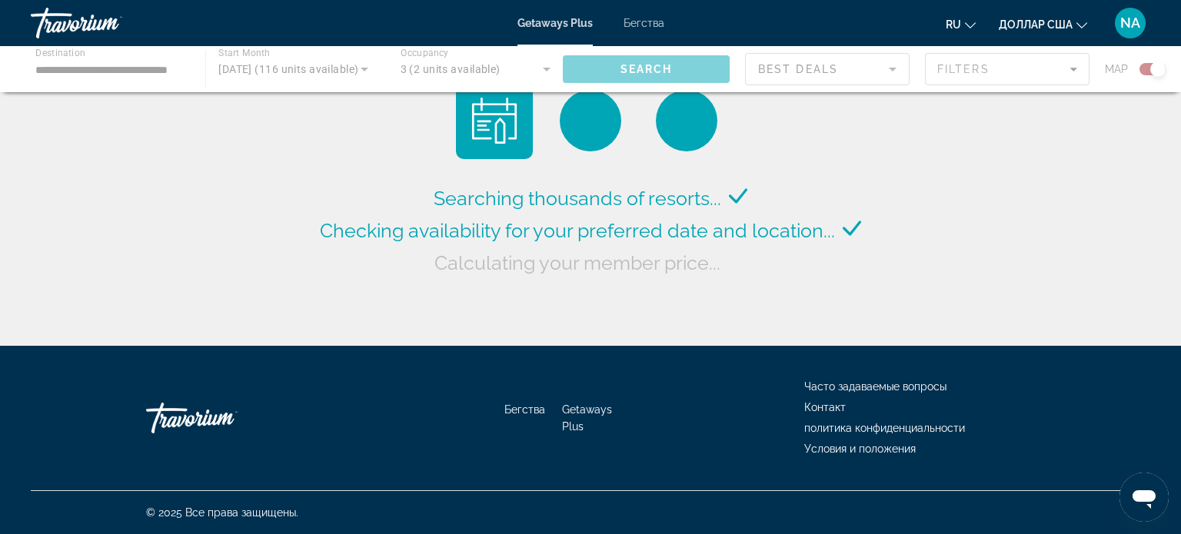
click at [877, 156] on div "Searching thousands of resorts... Checking availability for your preferred date…" at bounding box center [590, 177] width 1181 height 354
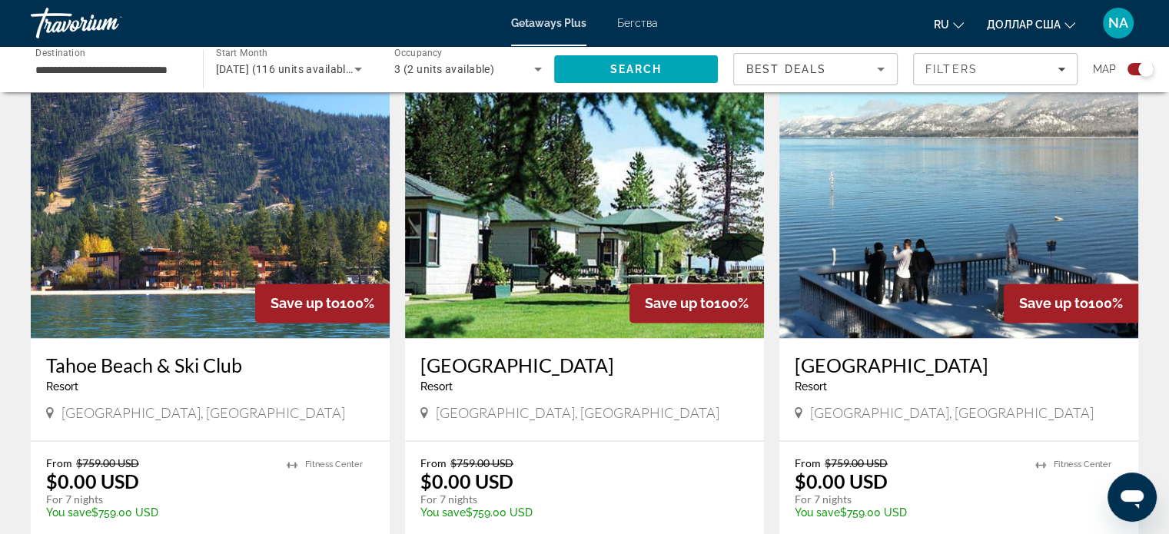
scroll to position [2155, 0]
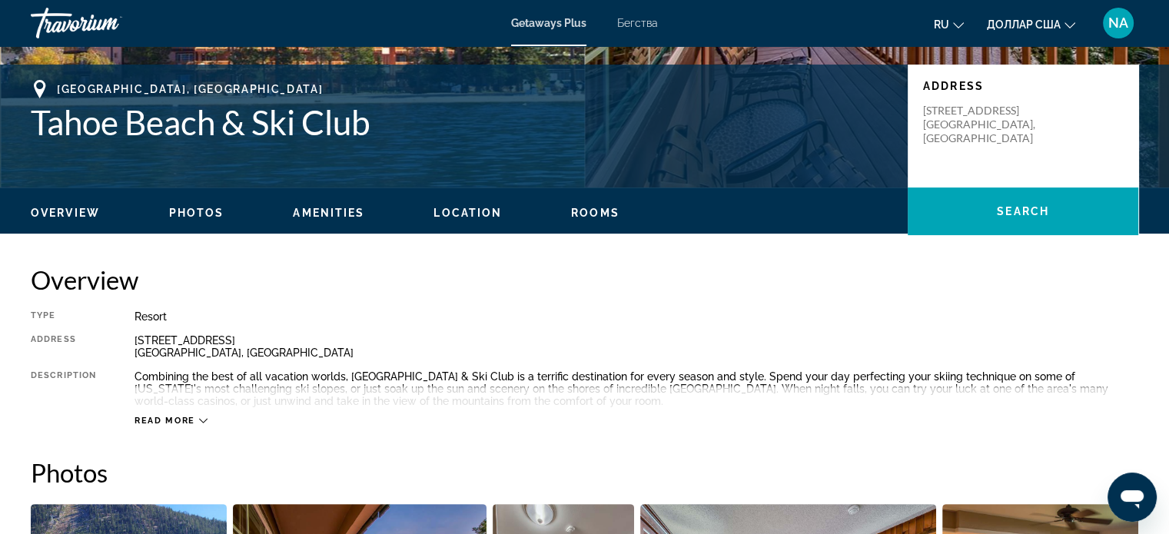
scroll to position [315, 0]
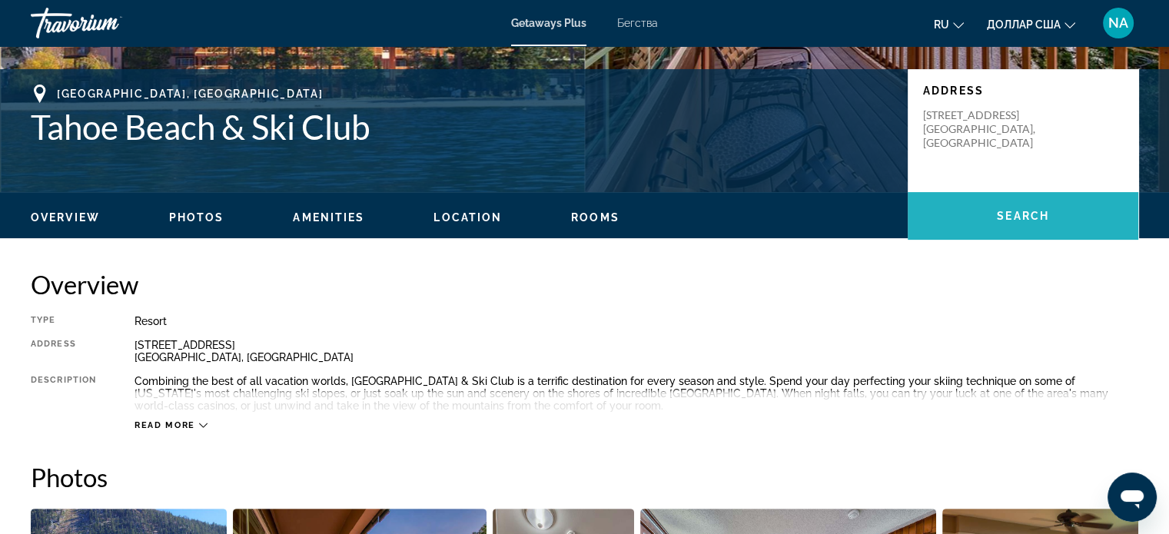
click at [975, 223] on span "Основное содержание" at bounding box center [1023, 216] width 231 height 37
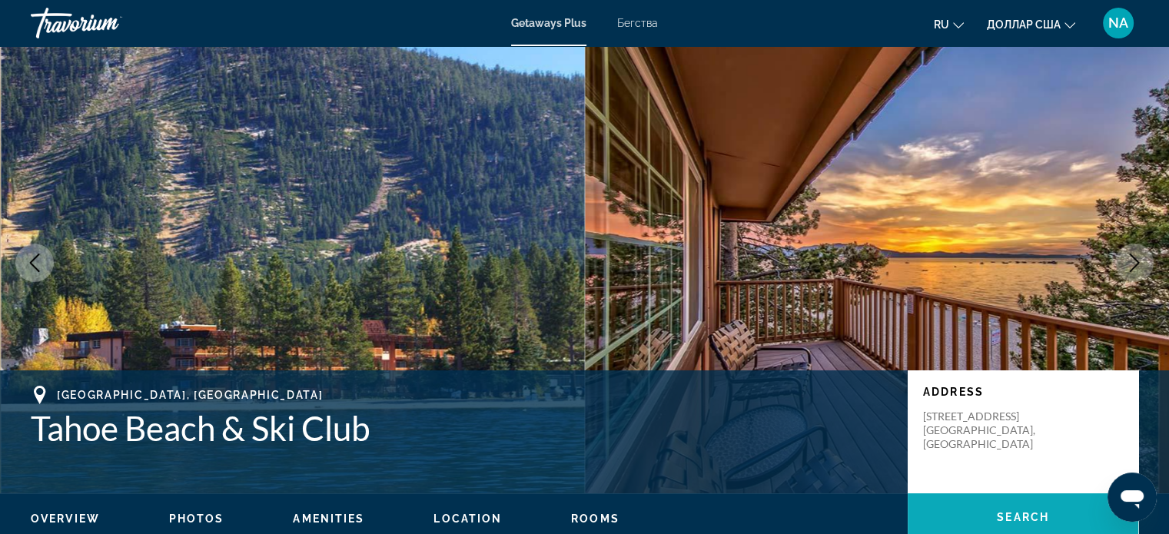
scroll to position [15, 0]
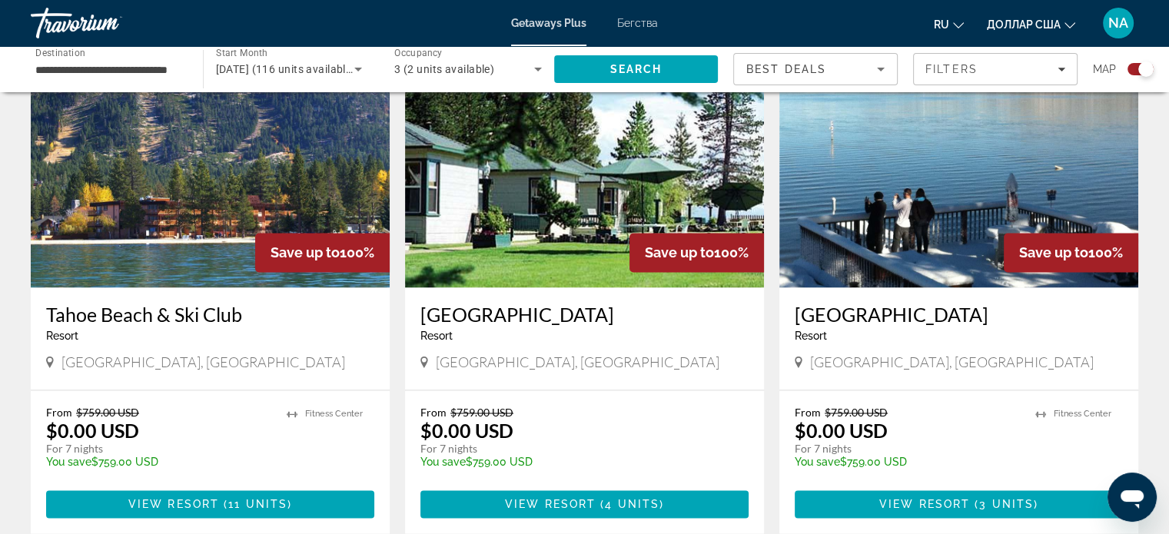
scroll to position [2204, 0]
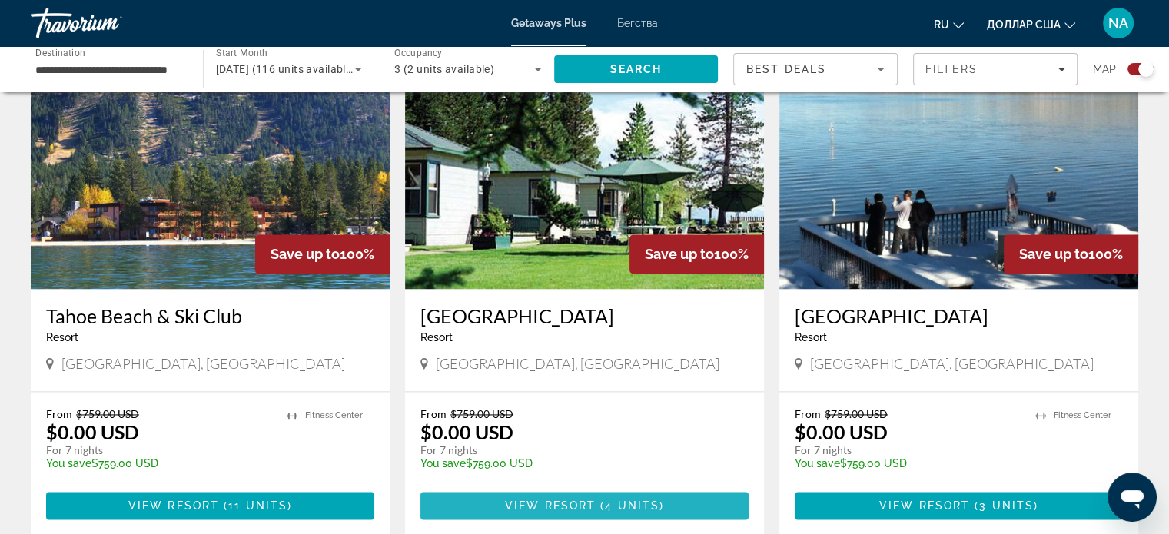
click at [580, 500] on span "View Resort" at bounding box center [550, 506] width 91 height 12
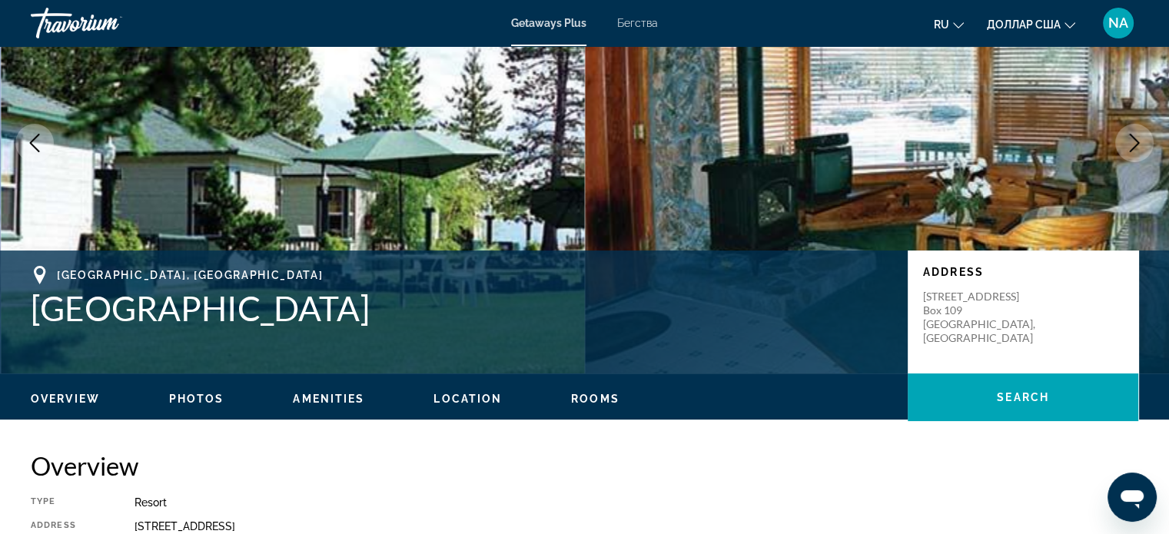
scroll to position [135, 0]
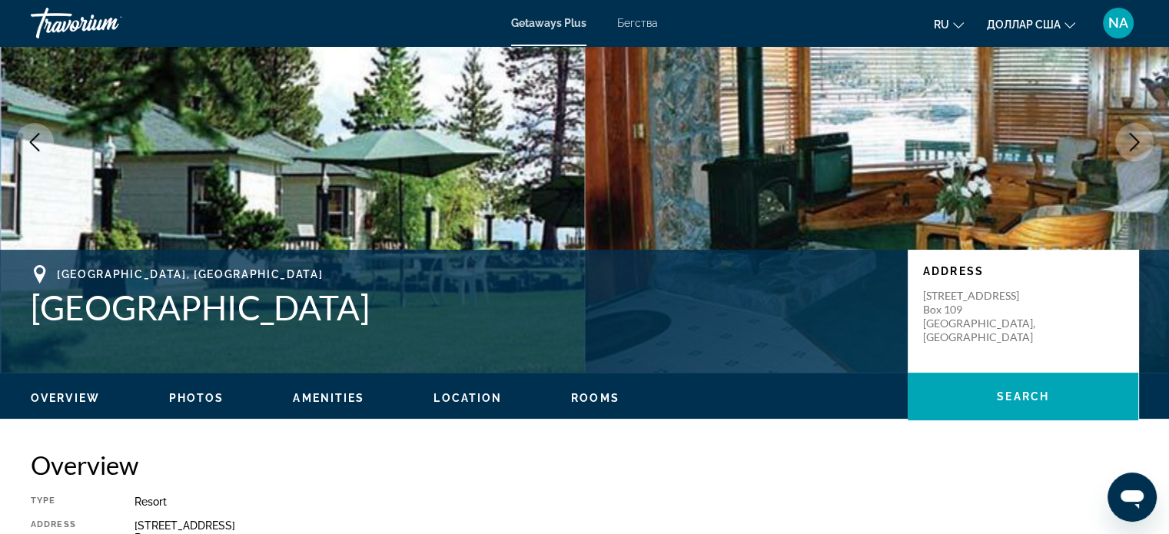
click at [457, 399] on span "Location" at bounding box center [467, 398] width 68 height 12
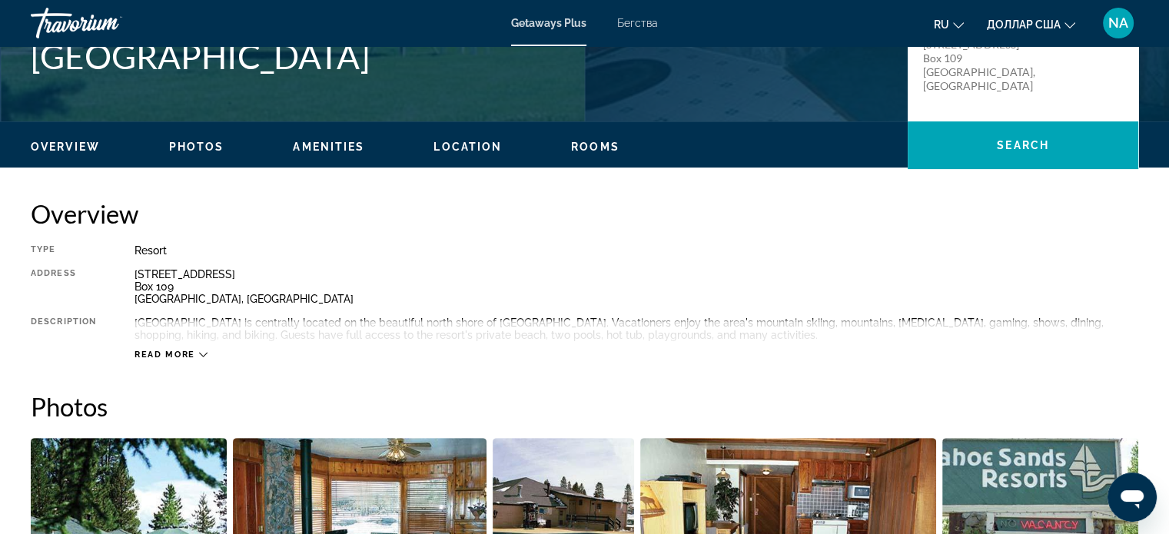
scroll to position [363, 0]
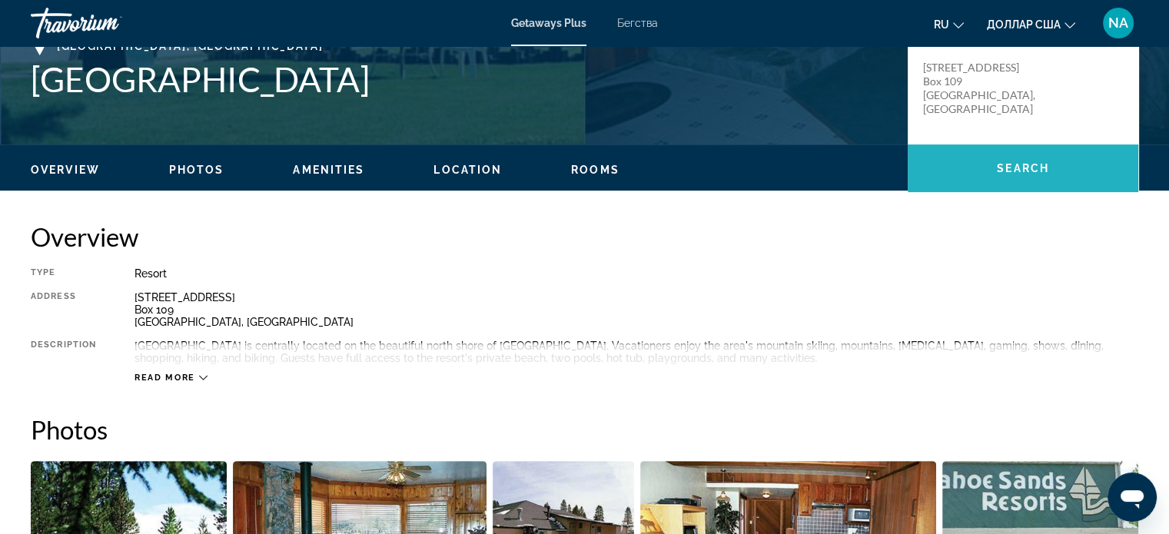
click at [1038, 174] on span "Search" at bounding box center [1023, 168] width 52 height 12
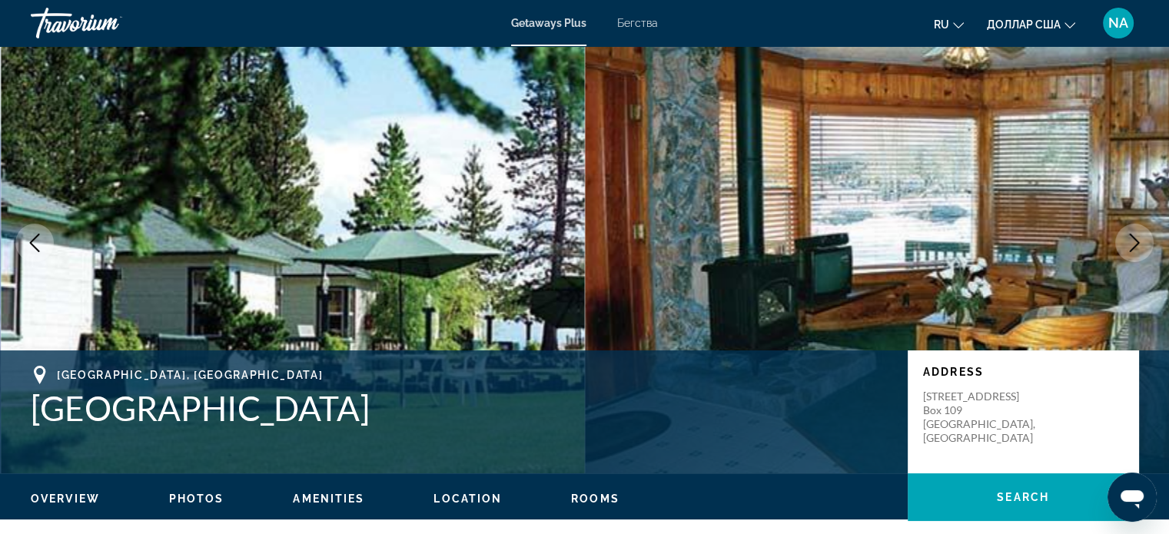
scroll to position [0, 0]
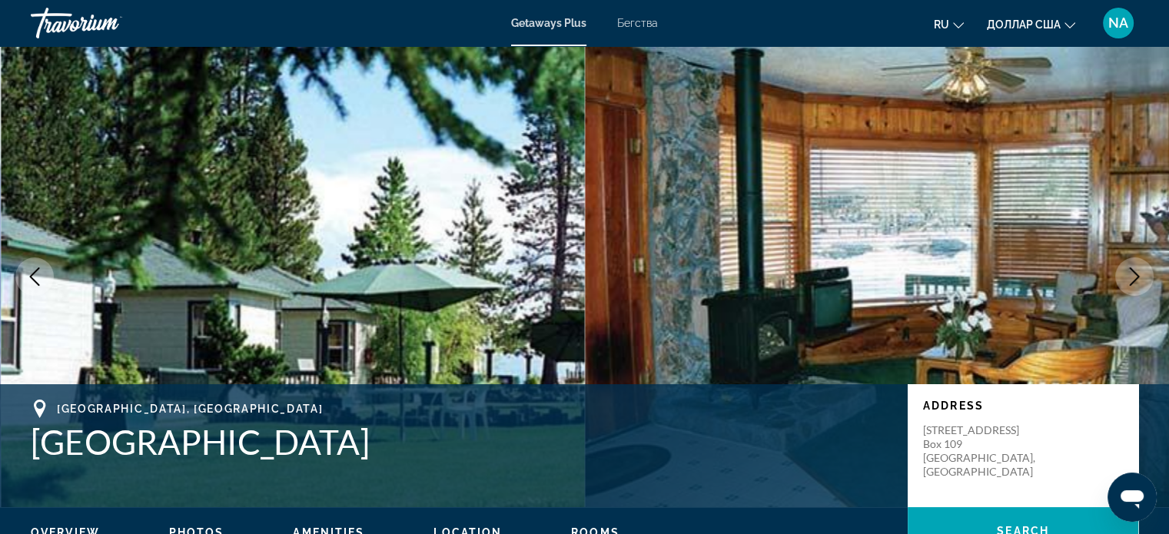
click at [898, 257] on img "Основное содержание" at bounding box center [877, 276] width 585 height 461
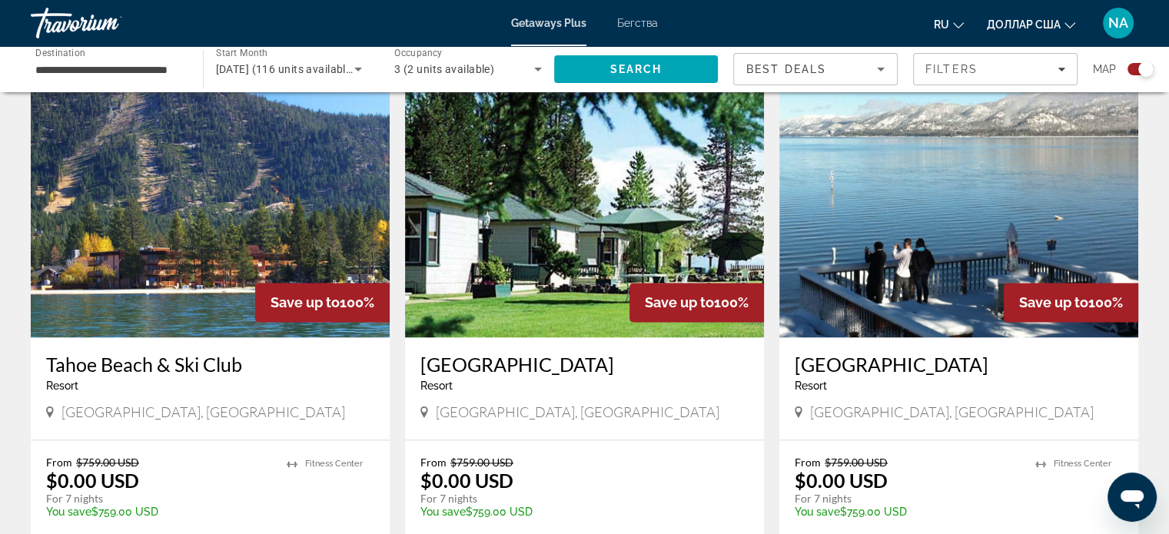
scroll to position [2154, 0]
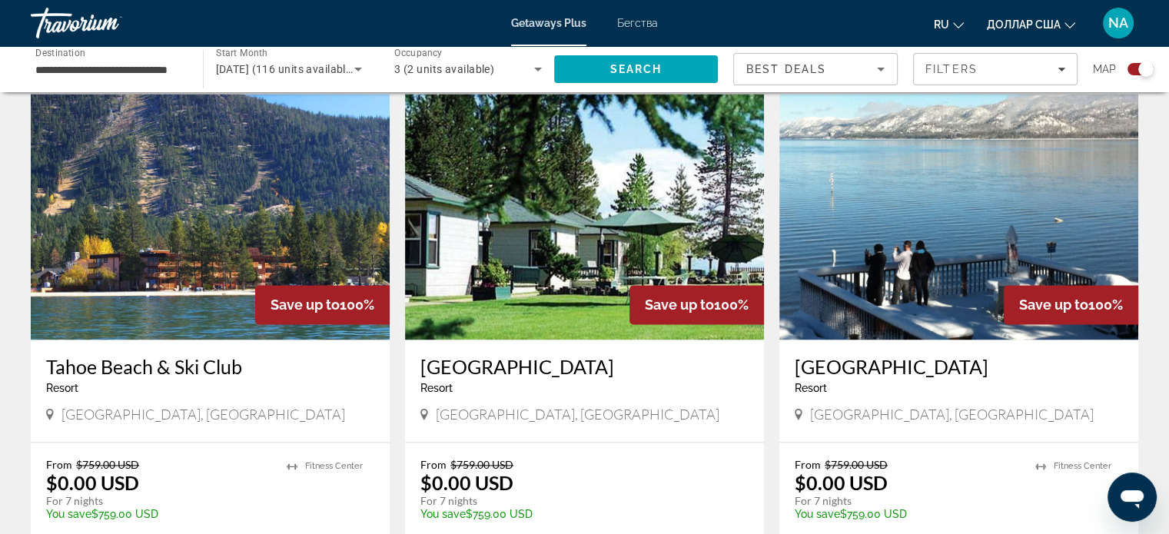
click at [155, 144] on img "Основное содержание" at bounding box center [210, 217] width 359 height 246
